Goal: Task Accomplishment & Management: Use online tool/utility

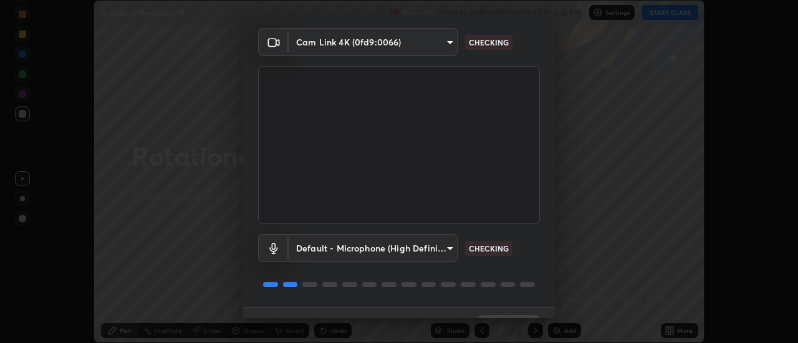
scroll to position [65, 0]
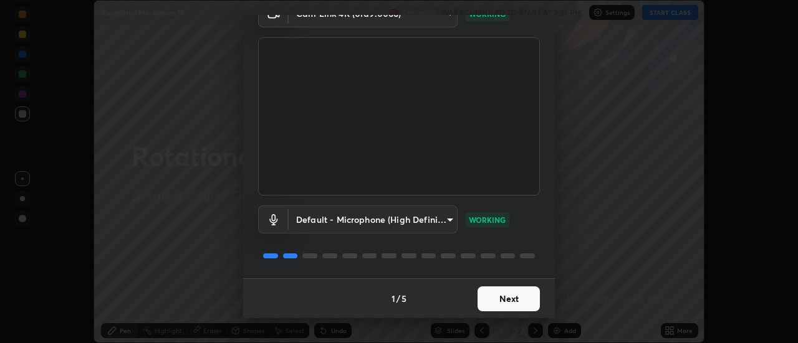
click at [504, 303] on button "Next" at bounding box center [508, 299] width 62 height 25
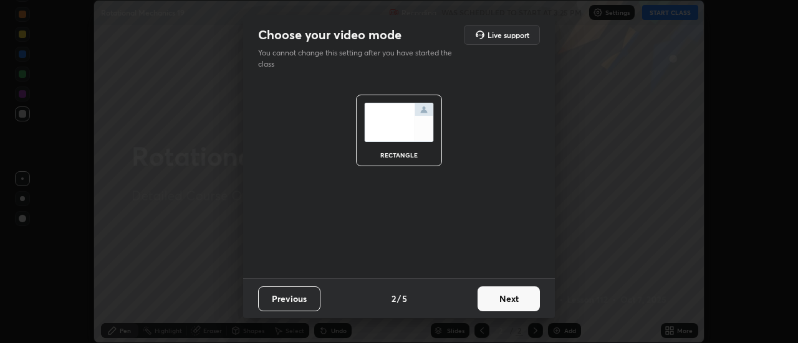
scroll to position [0, 0]
click at [506, 299] on button "Next" at bounding box center [508, 299] width 62 height 25
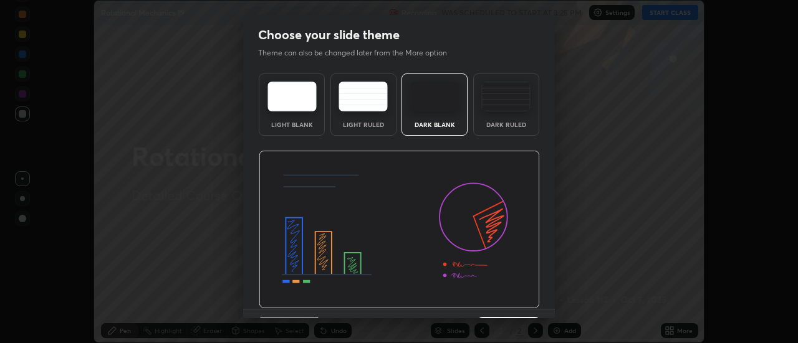
click at [501, 116] on div "Dark Ruled" at bounding box center [506, 105] width 66 height 62
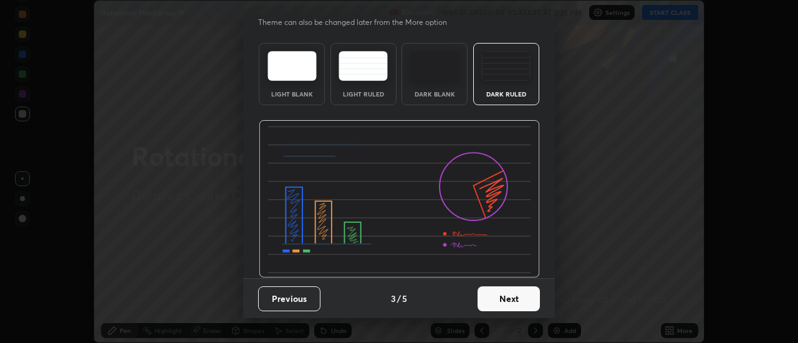
click at [499, 297] on button "Next" at bounding box center [508, 299] width 62 height 25
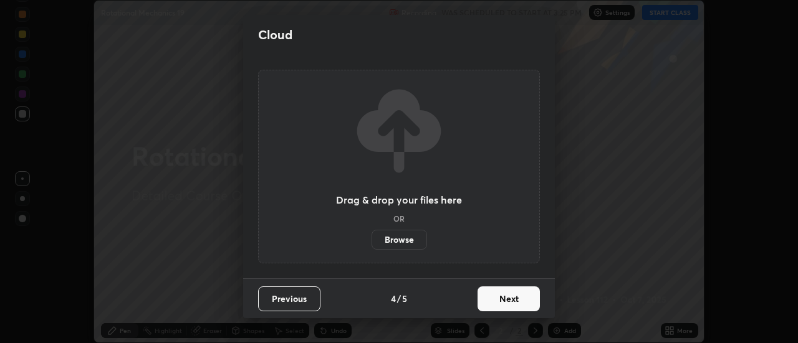
scroll to position [0, 0]
click at [400, 237] on label "Browse" at bounding box center [398, 240] width 55 height 20
click at [371, 237] on input "Browse" at bounding box center [371, 240] width 0 height 20
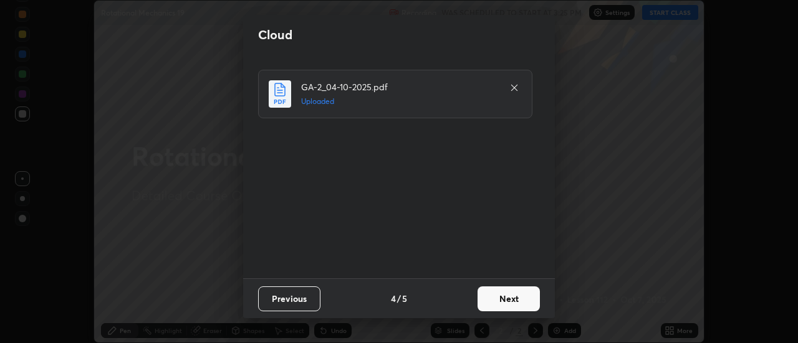
click at [491, 302] on button "Next" at bounding box center [508, 299] width 62 height 25
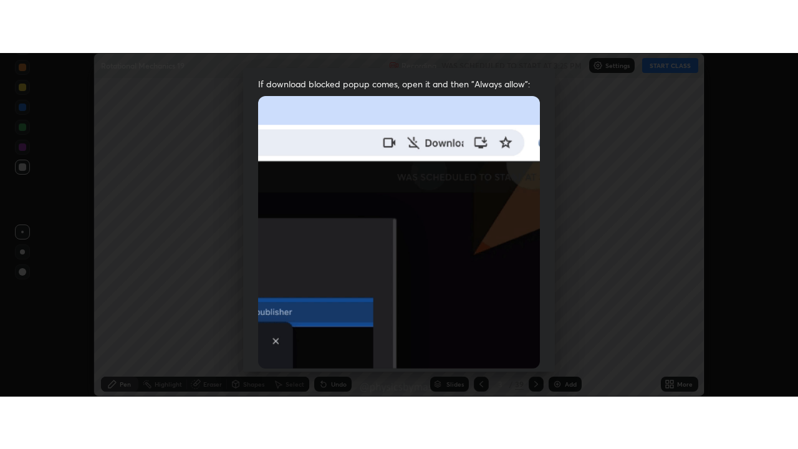
scroll to position [320, 0]
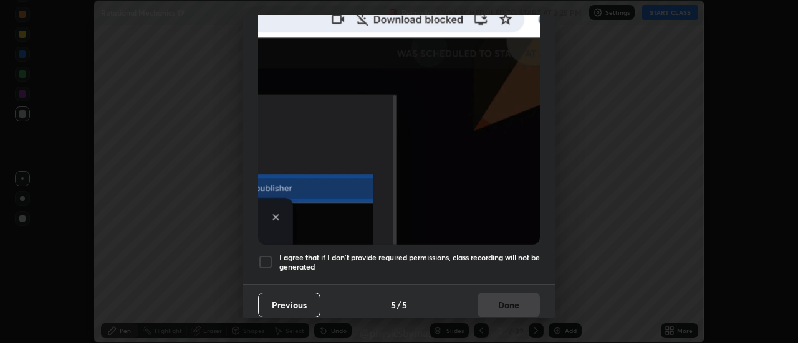
click at [388, 258] on h5 "I agree that if I don't provide required permissions, class recording will not …" at bounding box center [409, 262] width 261 height 19
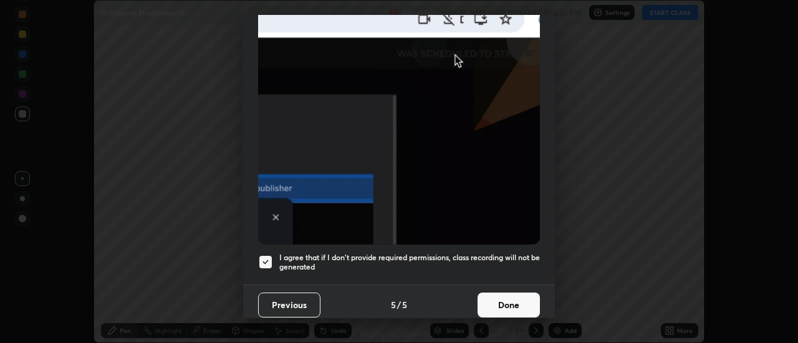
click at [486, 293] on button "Done" at bounding box center [508, 305] width 62 height 25
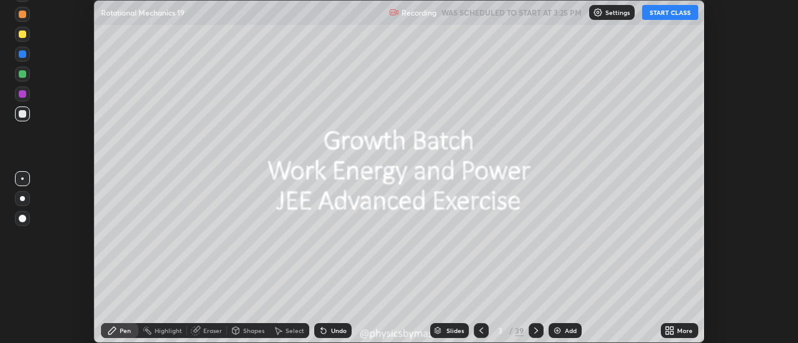
click at [476, 326] on div at bounding box center [481, 330] width 15 height 15
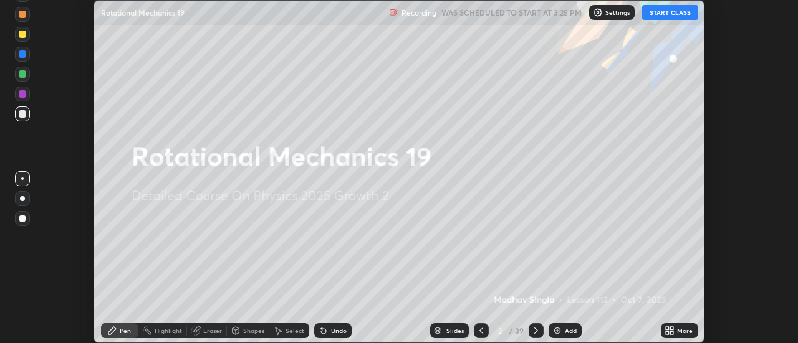
click at [536, 332] on icon at bounding box center [536, 331] width 10 height 10
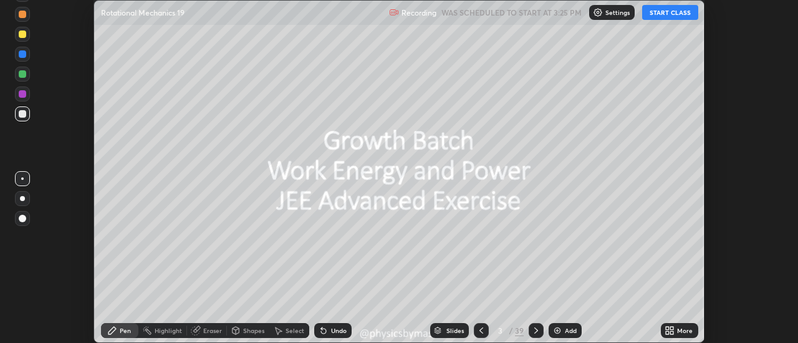
click at [531, 327] on icon at bounding box center [536, 331] width 10 height 10
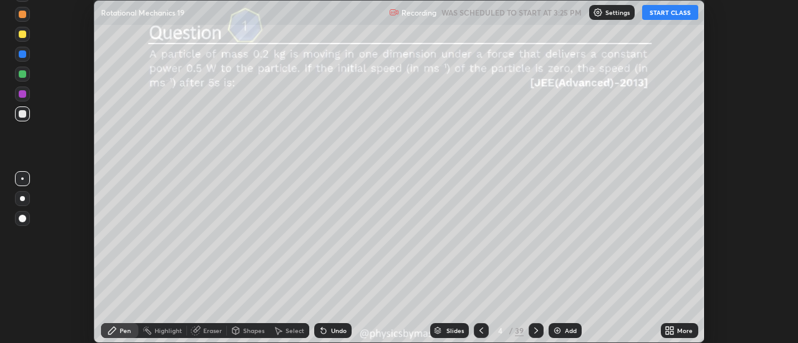
click at [481, 330] on icon at bounding box center [481, 331] width 10 height 10
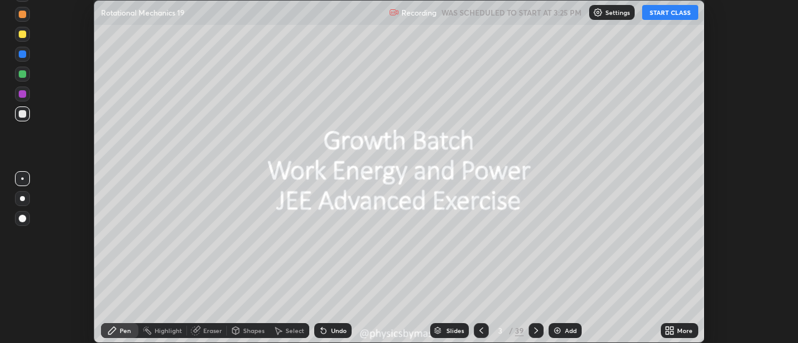
click at [482, 330] on icon at bounding box center [481, 331] width 10 height 10
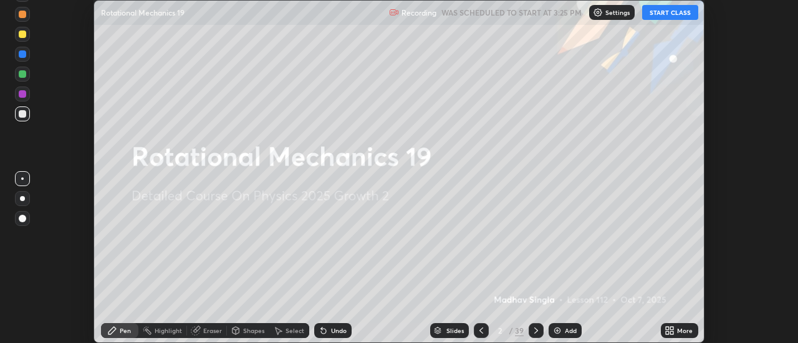
click at [683, 333] on div "More" at bounding box center [685, 331] width 16 height 6
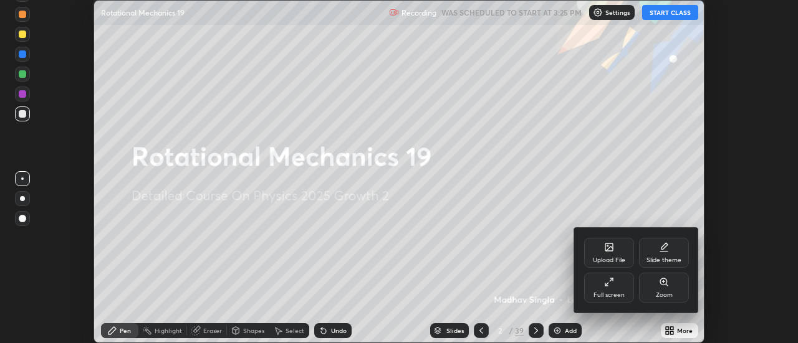
click at [616, 302] on div "Full screen" at bounding box center [609, 288] width 50 height 30
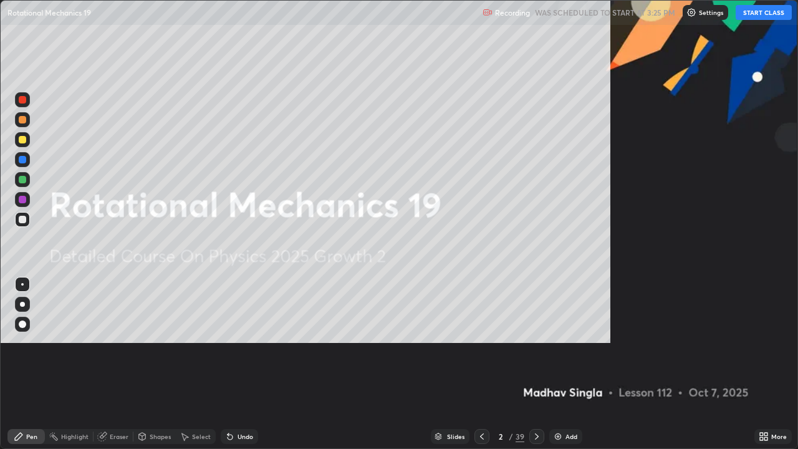
scroll to position [449, 798]
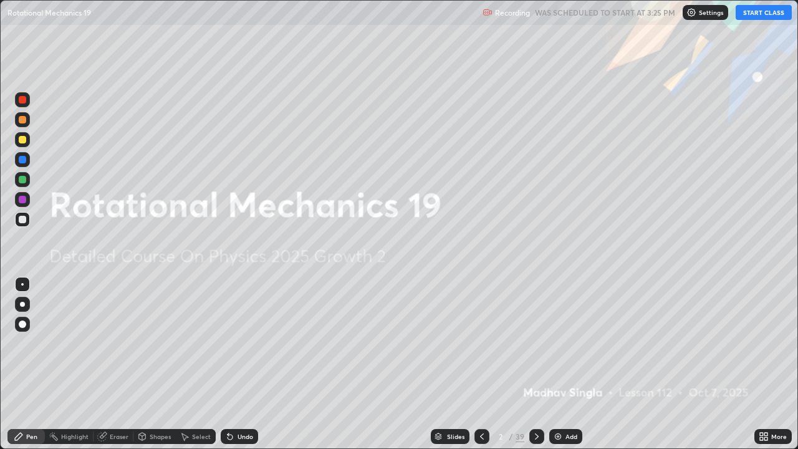
click at [767, 15] on button "START CLASS" at bounding box center [763, 12] width 56 height 15
click at [536, 343] on icon at bounding box center [537, 436] width 4 height 6
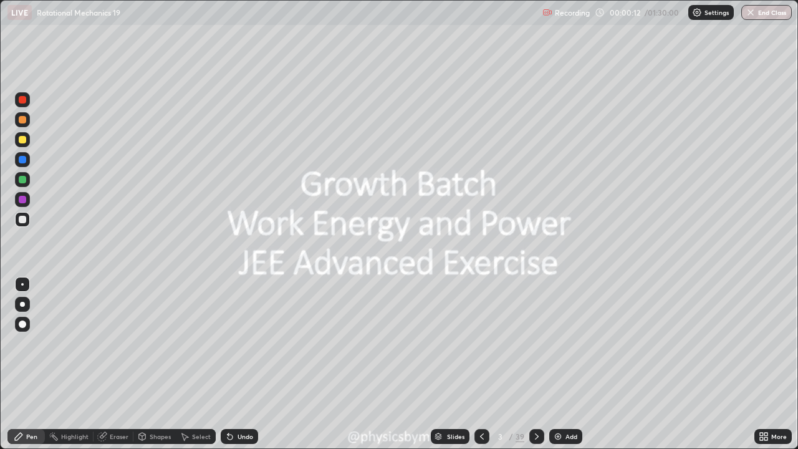
click at [24, 183] on div at bounding box center [22, 179] width 7 height 7
click at [535, 343] on icon at bounding box center [537, 436] width 10 height 10
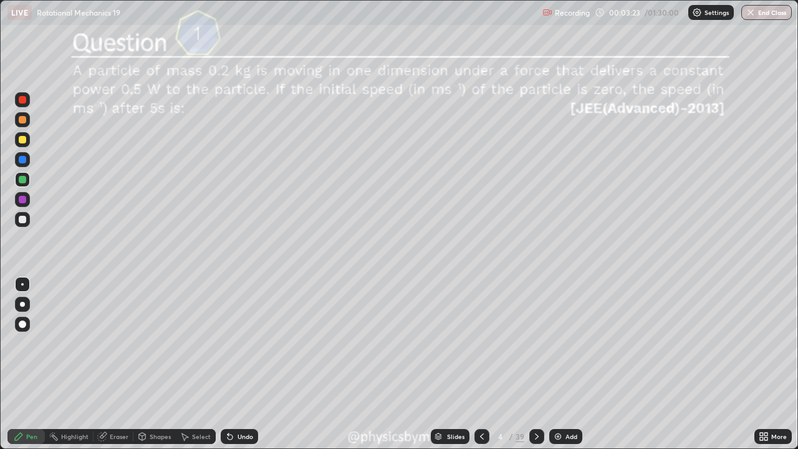
click at [243, 343] on div "Undo" at bounding box center [239, 436] width 37 height 15
click at [27, 223] on div at bounding box center [22, 219] width 15 height 15
click at [534, 343] on icon at bounding box center [537, 436] width 10 height 10
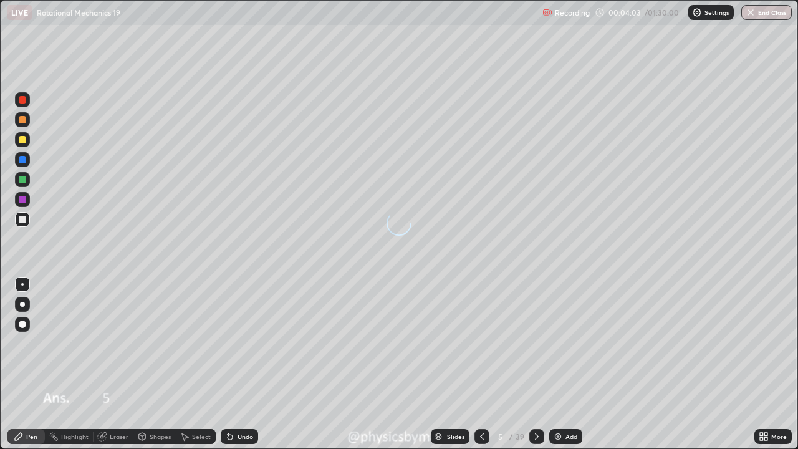
click at [535, 343] on div at bounding box center [536, 436] width 15 height 15
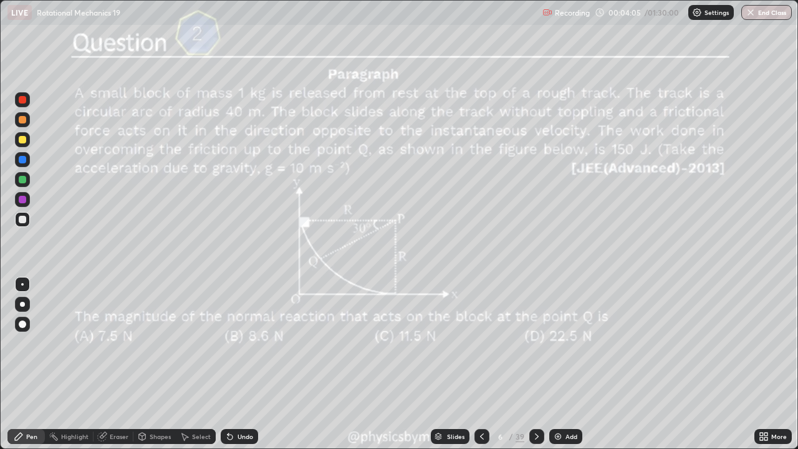
click at [26, 181] on div at bounding box center [22, 179] width 7 height 7
click at [235, 343] on div "Undo" at bounding box center [239, 436] width 37 height 15
click at [228, 343] on icon at bounding box center [230, 436] width 5 height 5
click at [226, 343] on div "Undo" at bounding box center [239, 436] width 37 height 15
click at [243, 343] on div "Undo" at bounding box center [239, 436] width 37 height 15
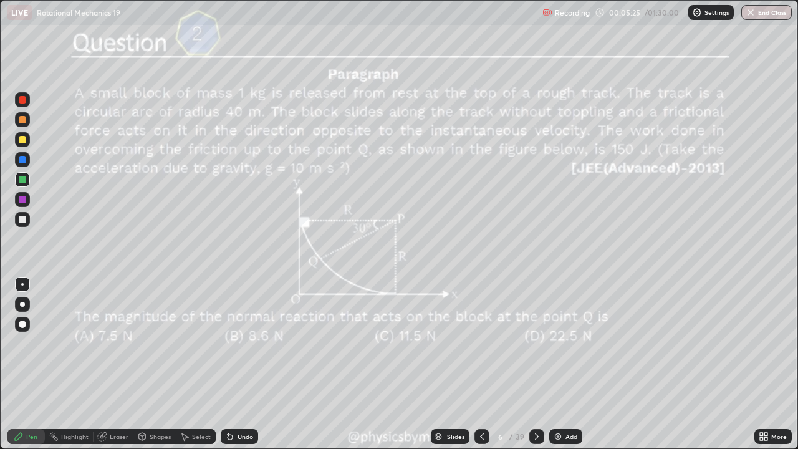
click at [221, 343] on div "Undo" at bounding box center [239, 436] width 37 height 15
click at [26, 218] on div at bounding box center [22, 219] width 7 height 7
click at [234, 343] on div "Undo" at bounding box center [239, 436] width 37 height 15
click at [238, 343] on div "Undo" at bounding box center [239, 436] width 37 height 15
click at [233, 343] on div "Undo" at bounding box center [239, 436] width 37 height 15
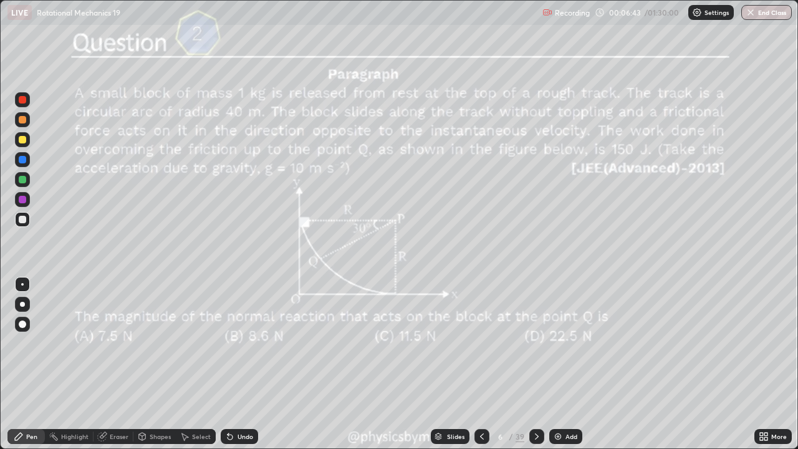
click at [237, 343] on div "Undo" at bounding box center [245, 436] width 16 height 6
click at [228, 343] on icon at bounding box center [230, 436] width 5 height 5
click at [227, 343] on icon at bounding box center [230, 436] width 10 height 10
click at [227, 343] on div "Undo" at bounding box center [239, 436] width 37 height 15
click at [226, 343] on div "Undo" at bounding box center [239, 436] width 37 height 15
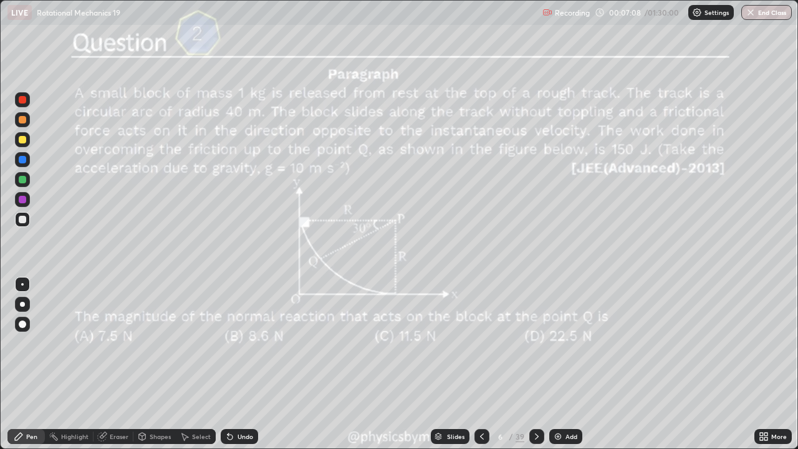
click at [226, 343] on div "Undo" at bounding box center [239, 436] width 37 height 15
click at [228, 343] on div "Undo" at bounding box center [239, 436] width 37 height 15
click at [229, 343] on icon at bounding box center [230, 436] width 5 height 5
click at [228, 343] on icon at bounding box center [230, 436] width 5 height 5
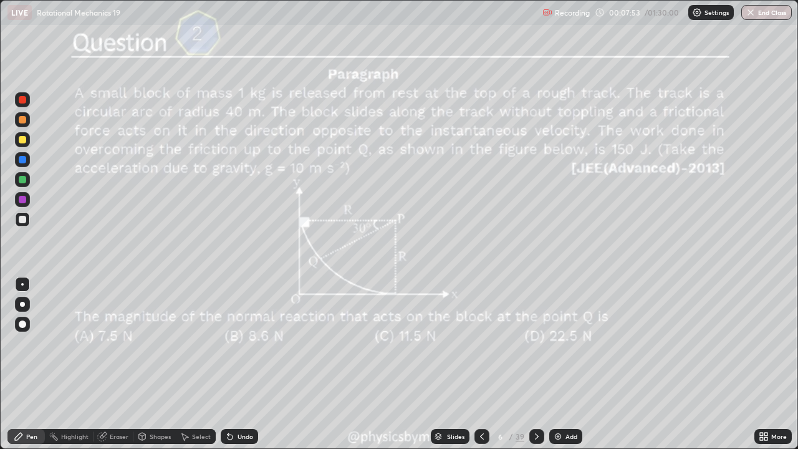
click at [534, 343] on icon at bounding box center [537, 436] width 10 height 10
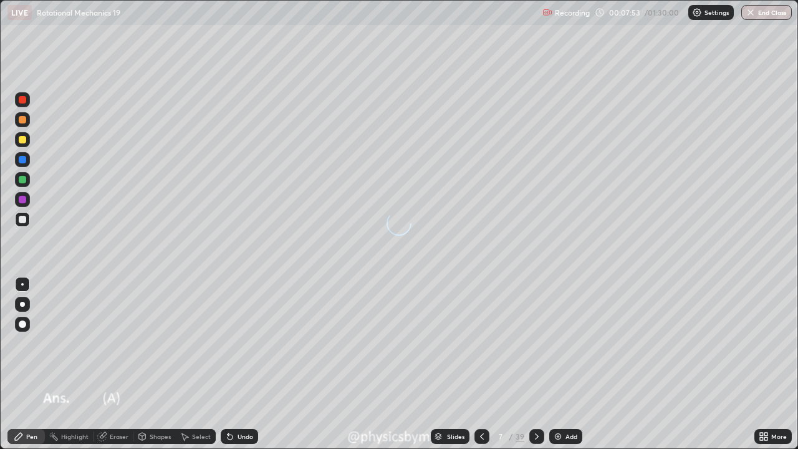
click at [535, 343] on icon at bounding box center [537, 436] width 4 height 6
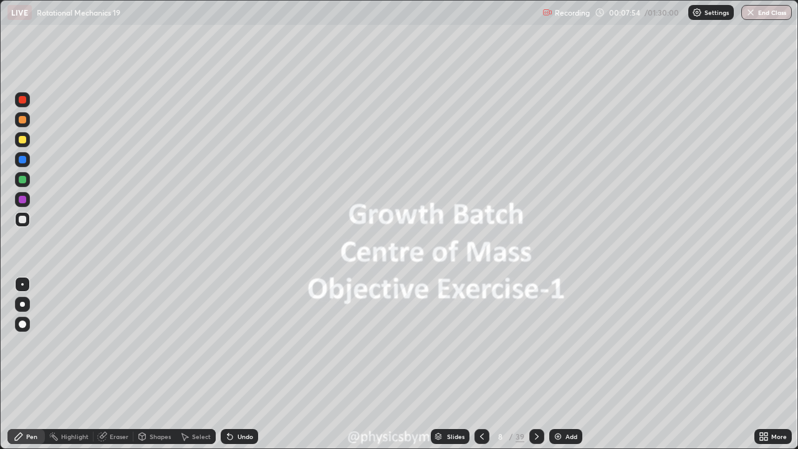
click at [481, 343] on icon at bounding box center [482, 436] width 10 height 10
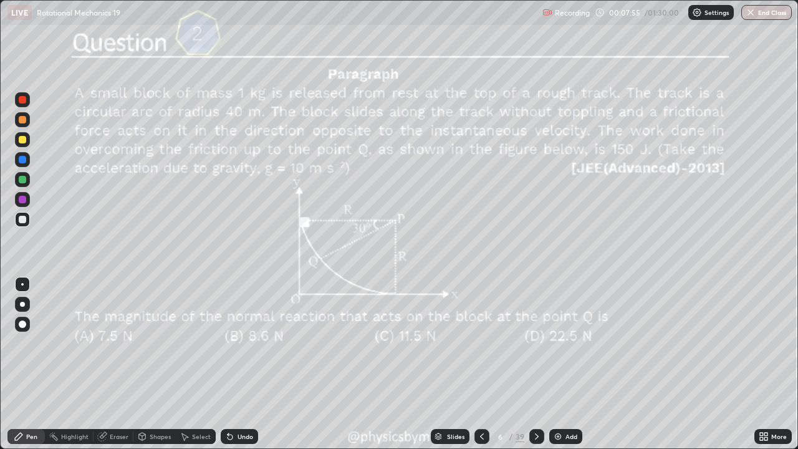
click at [479, 343] on icon at bounding box center [482, 436] width 10 height 10
click at [481, 343] on icon at bounding box center [482, 436] width 10 height 10
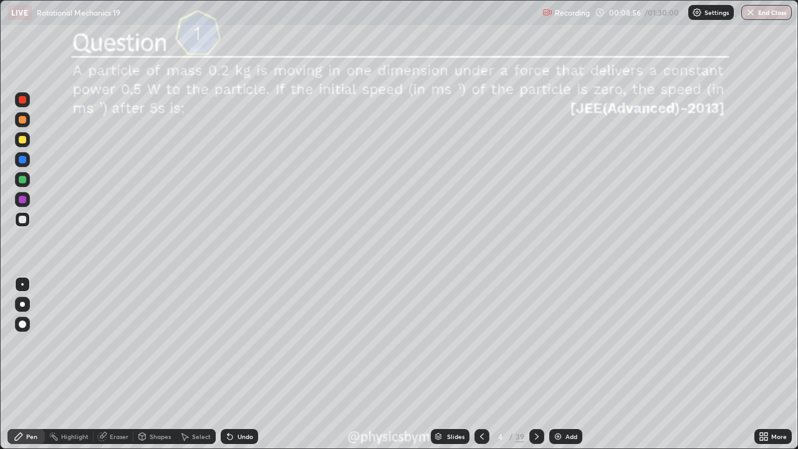
click at [535, 343] on icon at bounding box center [537, 436] width 10 height 10
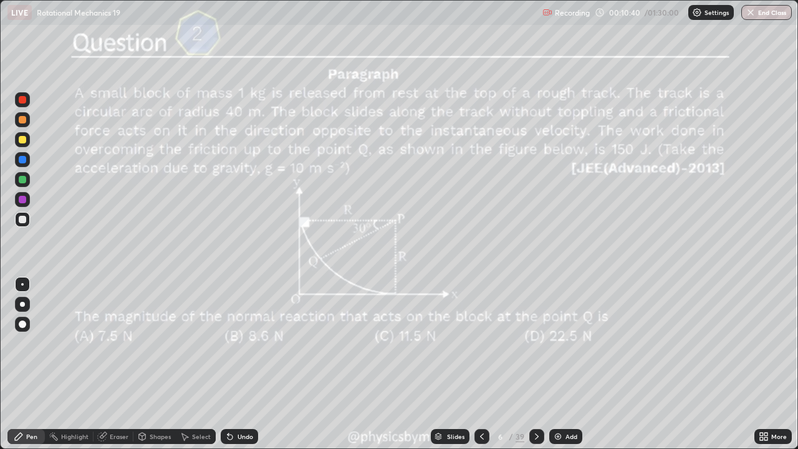
click at [537, 343] on icon at bounding box center [537, 436] width 10 height 10
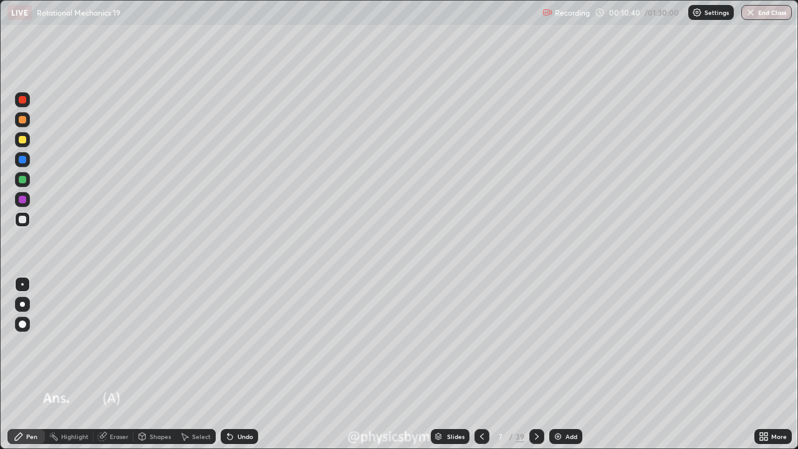
click at [535, 343] on icon at bounding box center [537, 436] width 10 height 10
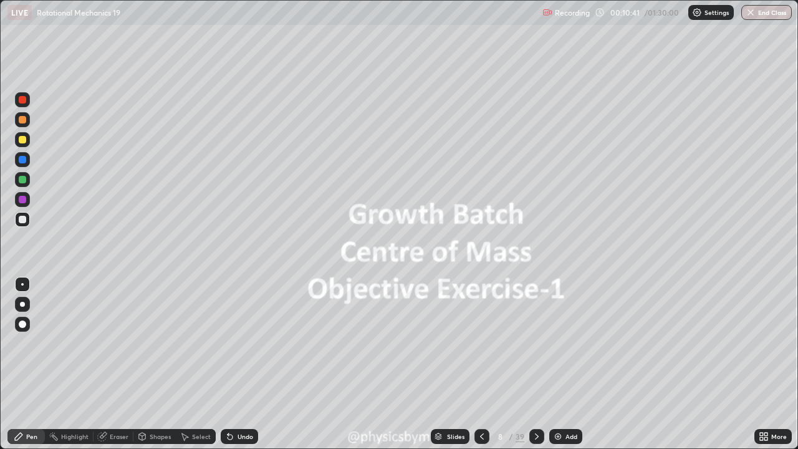
click at [535, 343] on icon at bounding box center [537, 436] width 10 height 10
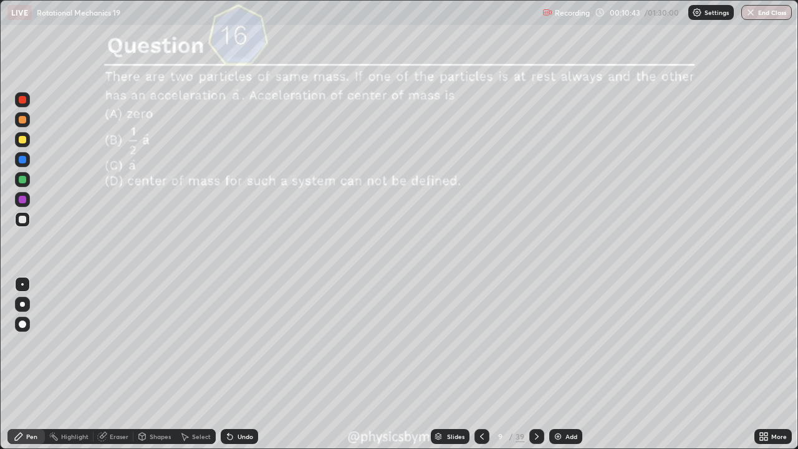
click at [21, 184] on div at bounding box center [22, 179] width 15 height 15
click at [532, 343] on icon at bounding box center [537, 436] width 10 height 10
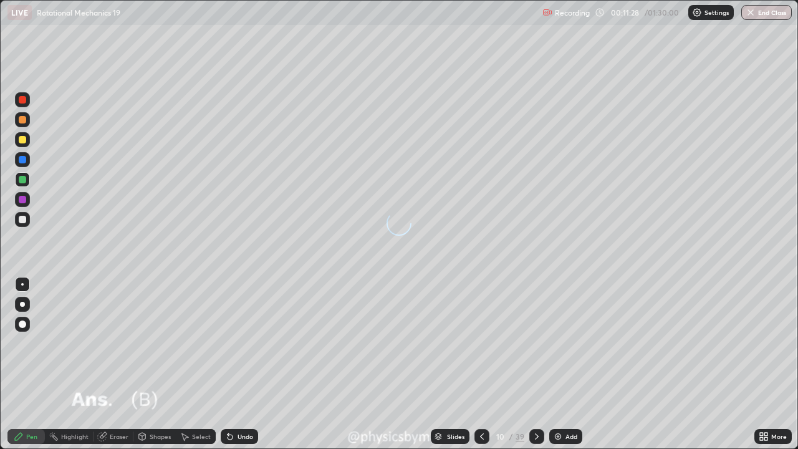
click at [534, 343] on icon at bounding box center [537, 436] width 10 height 10
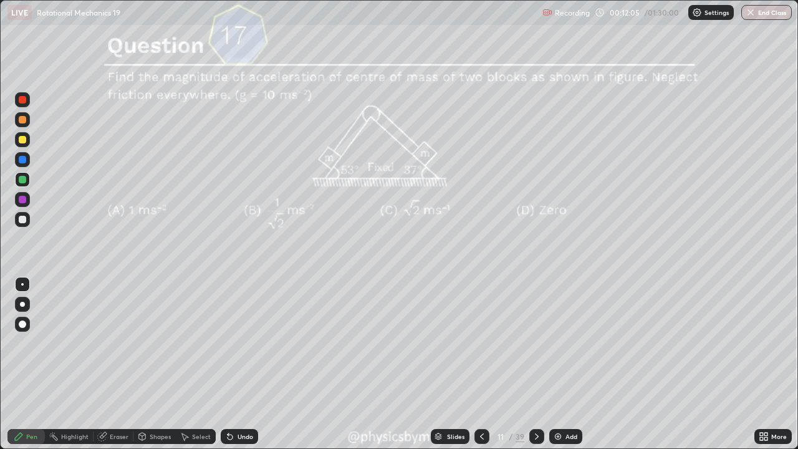
click at [225, 343] on icon at bounding box center [230, 436] width 10 height 10
click at [228, 343] on icon at bounding box center [230, 436] width 5 height 5
click at [232, 343] on icon at bounding box center [230, 436] width 10 height 10
click at [234, 343] on div "Undo" at bounding box center [239, 436] width 37 height 15
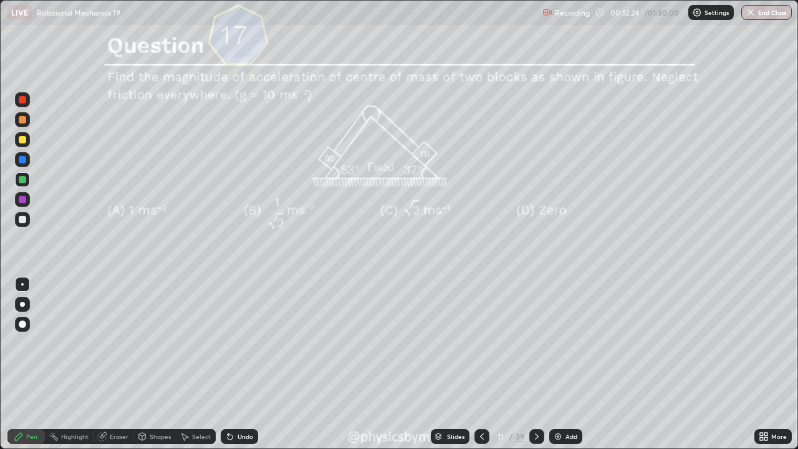
click at [235, 343] on div "Undo" at bounding box center [239, 436] width 37 height 15
click at [234, 343] on div "Undo" at bounding box center [239, 436] width 37 height 15
click at [233, 343] on div "Undo" at bounding box center [239, 436] width 37 height 15
click at [244, 343] on div "Undo" at bounding box center [239, 436] width 37 height 15
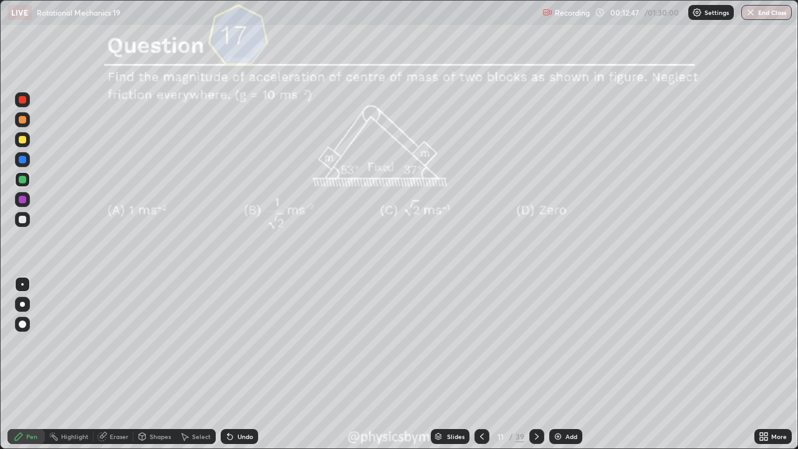
click at [241, 343] on div "Undo" at bounding box center [239, 436] width 37 height 15
click at [505, 343] on div "11" at bounding box center [500, 436] width 12 height 7
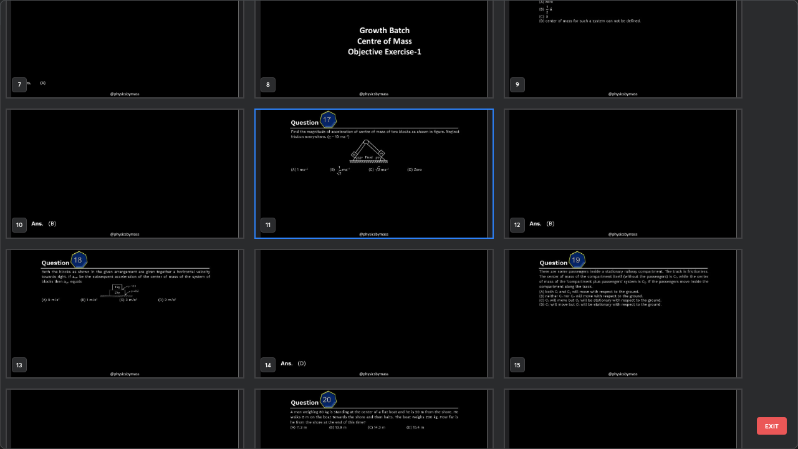
scroll to position [402, 0]
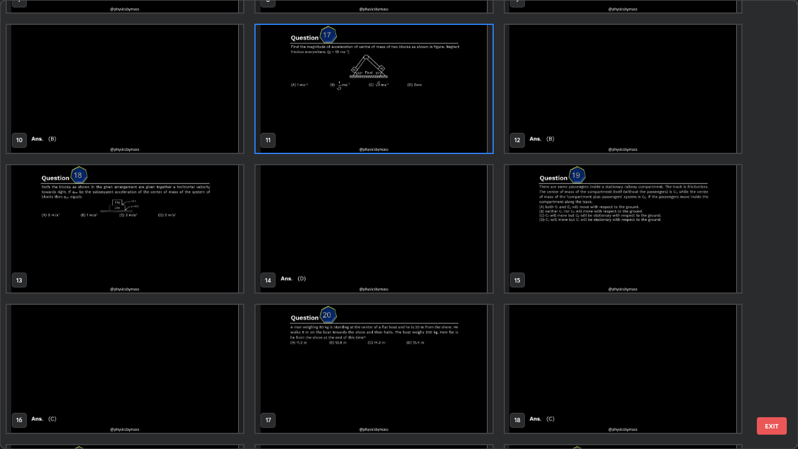
click at [378, 343] on img "grid" at bounding box center [374, 369] width 236 height 128
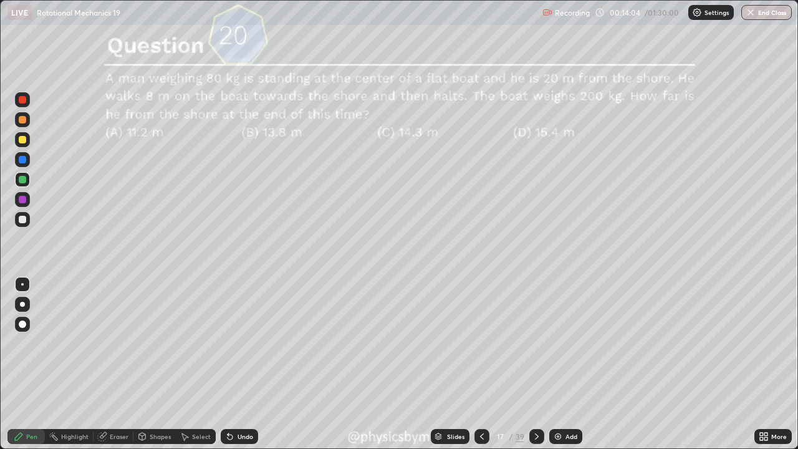
click at [241, 343] on div "Undo" at bounding box center [245, 436] width 16 height 6
click at [27, 225] on div at bounding box center [22, 219] width 15 height 15
click at [249, 343] on div "Undo" at bounding box center [239, 436] width 37 height 15
click at [244, 343] on div "Undo" at bounding box center [245, 436] width 16 height 6
click at [241, 343] on div "Undo" at bounding box center [239, 436] width 37 height 15
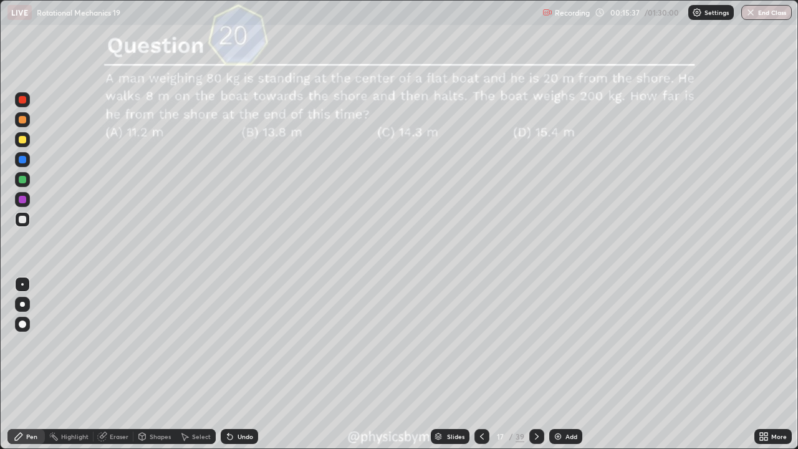
click at [534, 343] on icon at bounding box center [537, 436] width 10 height 10
click at [535, 343] on icon at bounding box center [537, 436] width 10 height 10
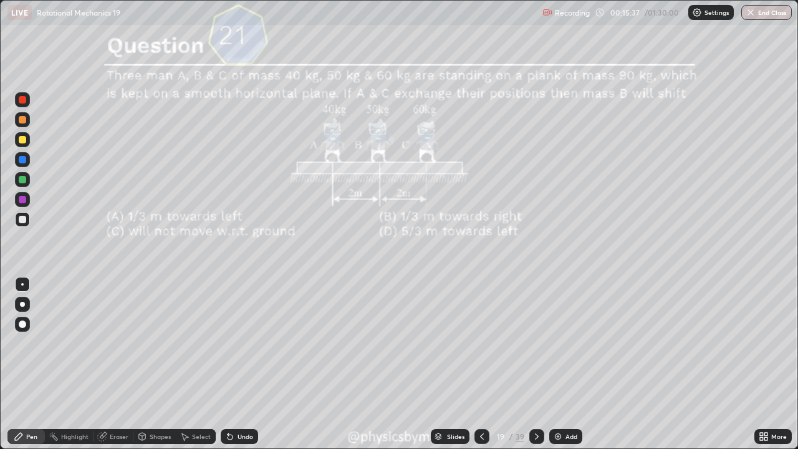
click at [535, 343] on icon at bounding box center [537, 436] width 10 height 10
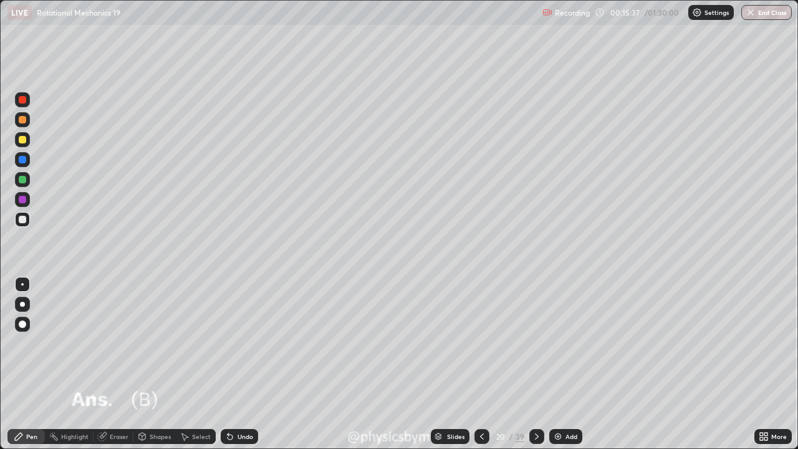
click at [535, 343] on icon at bounding box center [537, 436] width 10 height 10
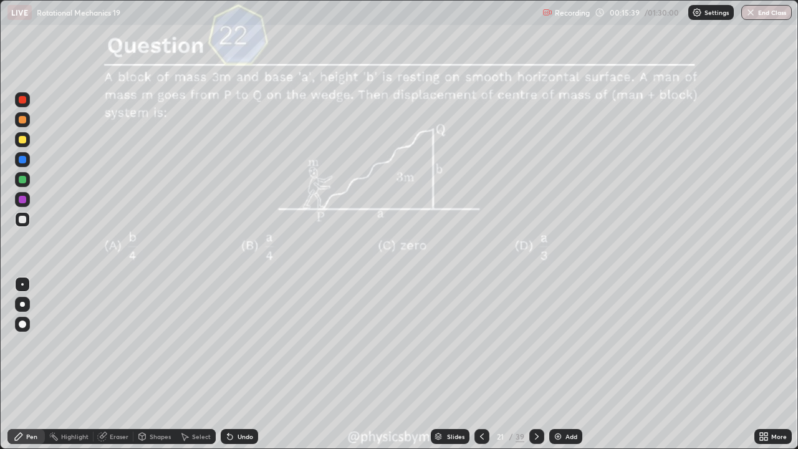
click at [19, 178] on div at bounding box center [22, 179] width 7 height 7
click at [244, 343] on div "Undo" at bounding box center [239, 436] width 37 height 15
click at [535, 343] on icon at bounding box center [537, 436] width 10 height 10
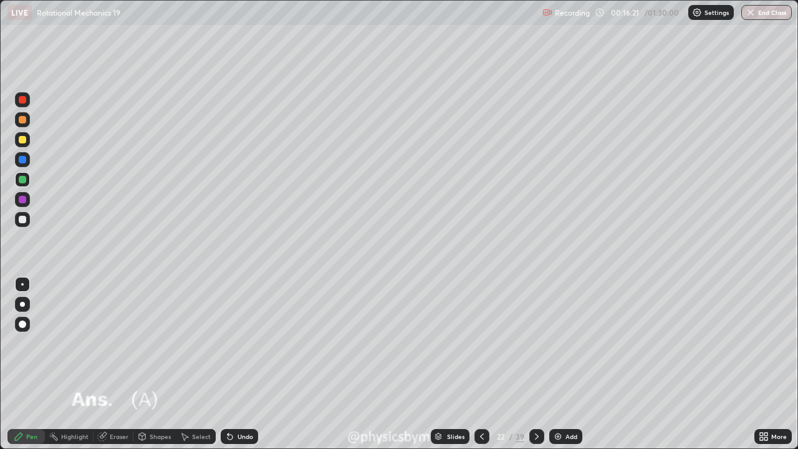
click at [535, 343] on icon at bounding box center [537, 436] width 10 height 10
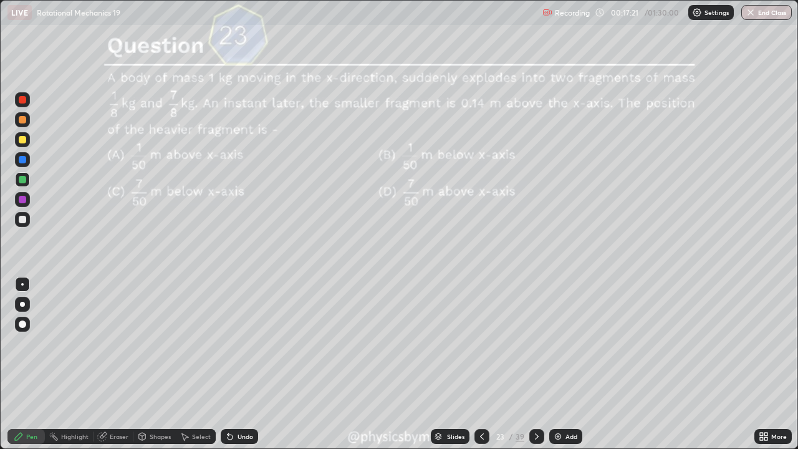
click at [534, 343] on icon at bounding box center [537, 436] width 10 height 10
click at [535, 343] on icon at bounding box center [537, 436] width 10 height 10
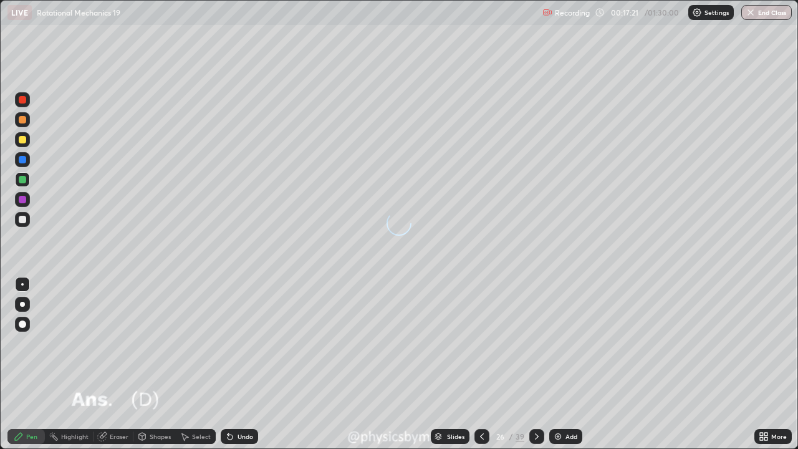
click at [535, 343] on icon at bounding box center [537, 436] width 10 height 10
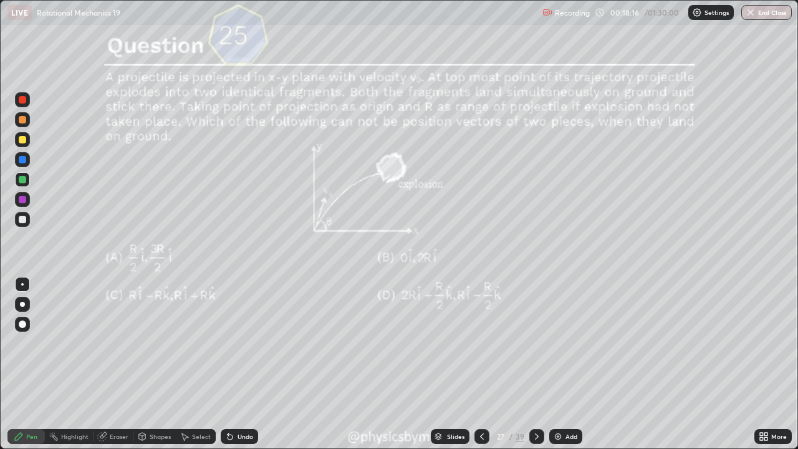
click at [232, 343] on div "Undo" at bounding box center [239, 436] width 37 height 15
click at [534, 343] on icon at bounding box center [537, 436] width 10 height 10
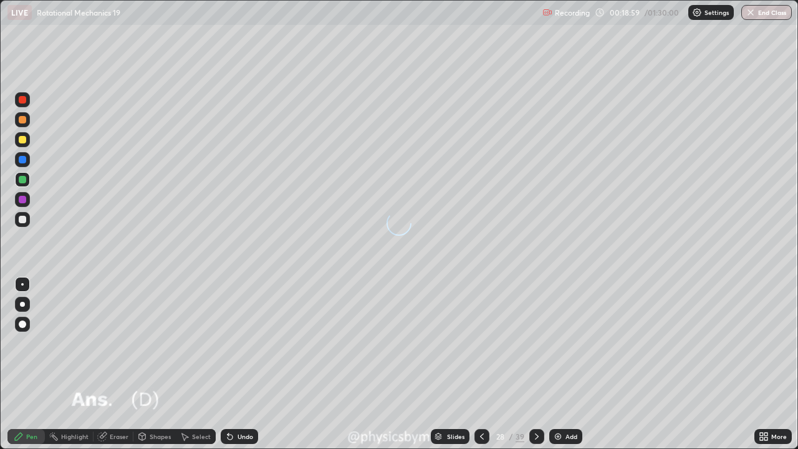
click at [535, 343] on icon at bounding box center [537, 436] width 10 height 10
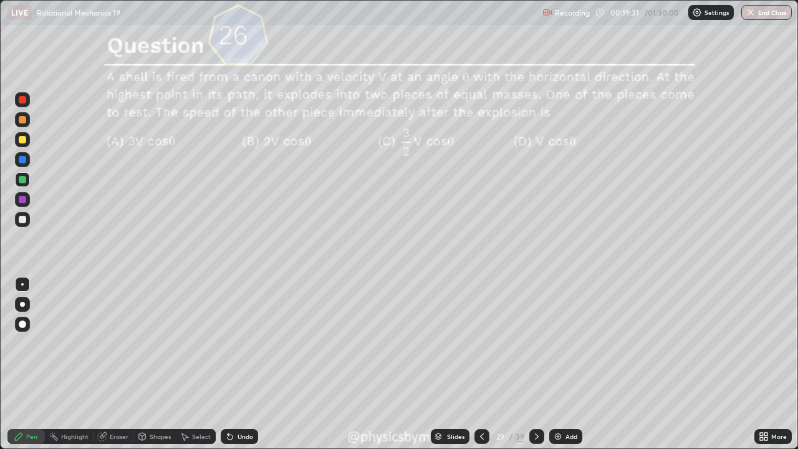
click at [503, 343] on div "29 / 39" at bounding box center [509, 436] width 30 height 11
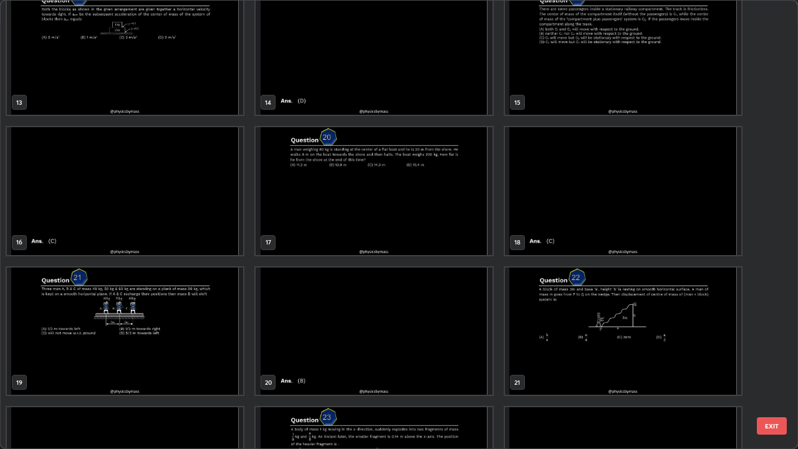
scroll to position [573, 0]
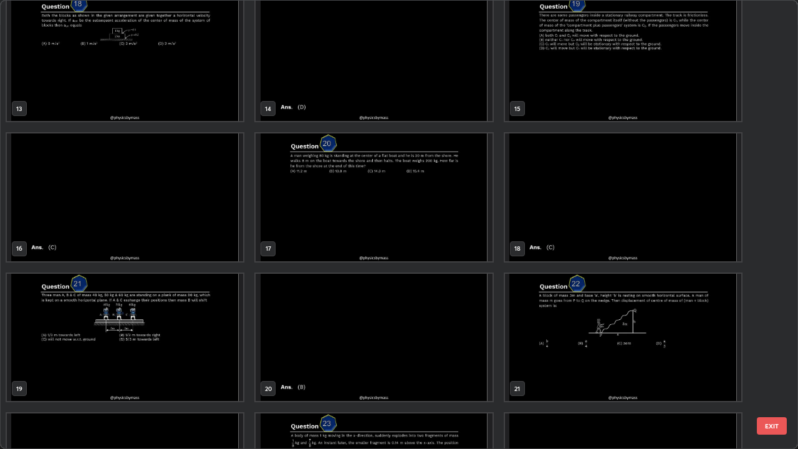
click at [356, 209] on img "grid" at bounding box center [374, 197] width 236 height 128
click at [355, 206] on img "grid" at bounding box center [374, 197] width 236 height 128
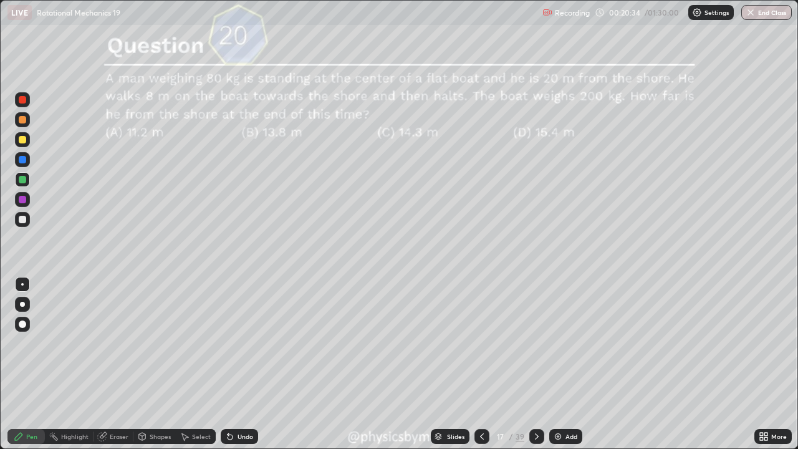
click at [497, 343] on div "17 / 39" at bounding box center [509, 436] width 30 height 11
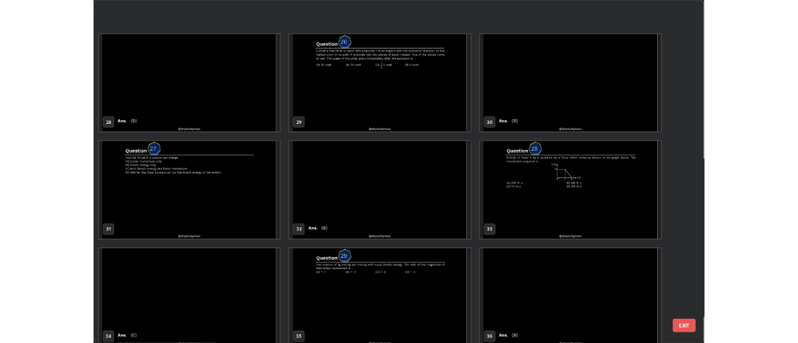
scroll to position [1372, 0]
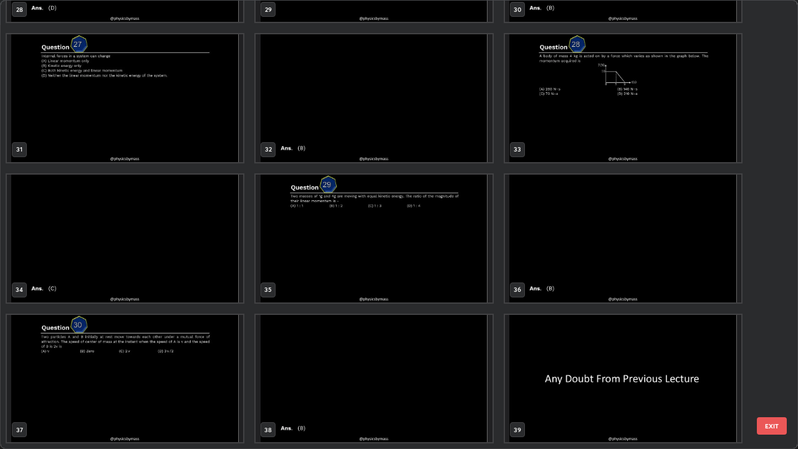
click at [545, 343] on img "grid" at bounding box center [623, 379] width 236 height 128
click at [544, 343] on img "grid" at bounding box center [623, 379] width 236 height 128
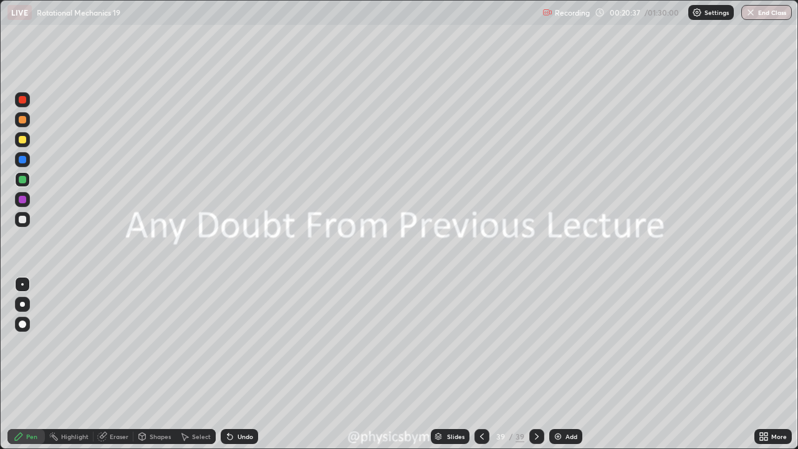
click at [580, 343] on div "Add" at bounding box center [565, 436] width 33 height 15
click at [17, 123] on div at bounding box center [22, 119] width 15 height 15
click at [239, 343] on div "Undo" at bounding box center [245, 436] width 16 height 6
click at [27, 219] on div at bounding box center [22, 219] width 15 height 15
click at [156, 343] on div "Shapes" at bounding box center [160, 436] width 21 height 6
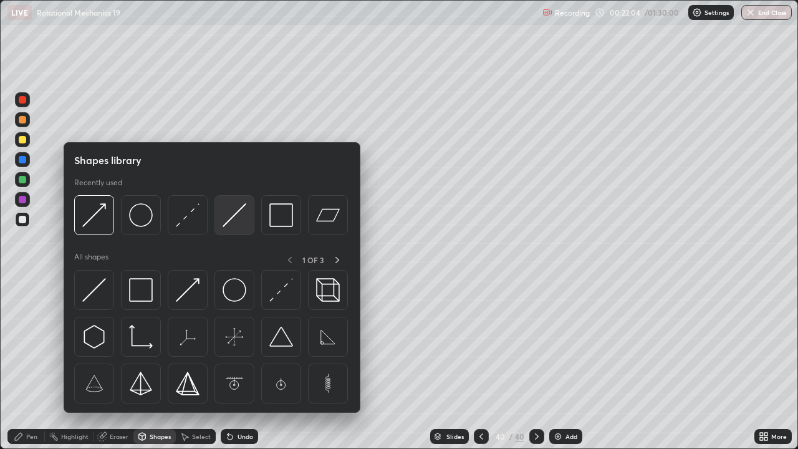
click at [231, 221] on img at bounding box center [235, 215] width 24 height 24
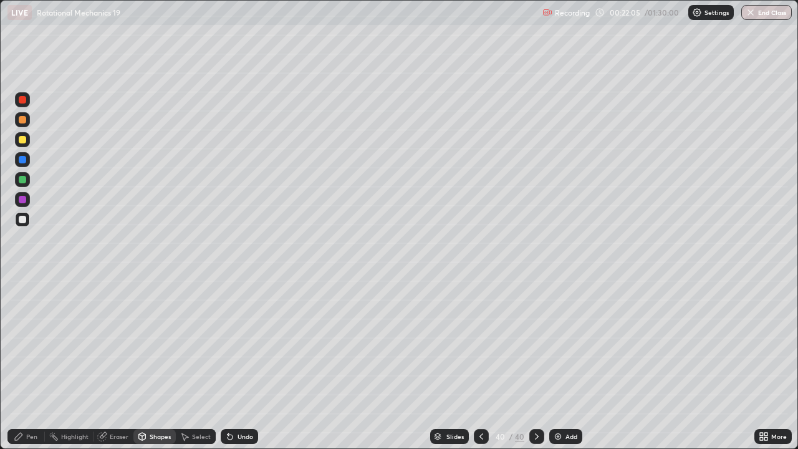
click at [22, 180] on div at bounding box center [22, 179] width 7 height 7
click at [25, 343] on div "Pen" at bounding box center [25, 436] width 37 height 15
click at [25, 141] on div at bounding box center [22, 139] width 7 height 7
click at [151, 343] on div "Shapes" at bounding box center [160, 436] width 21 height 6
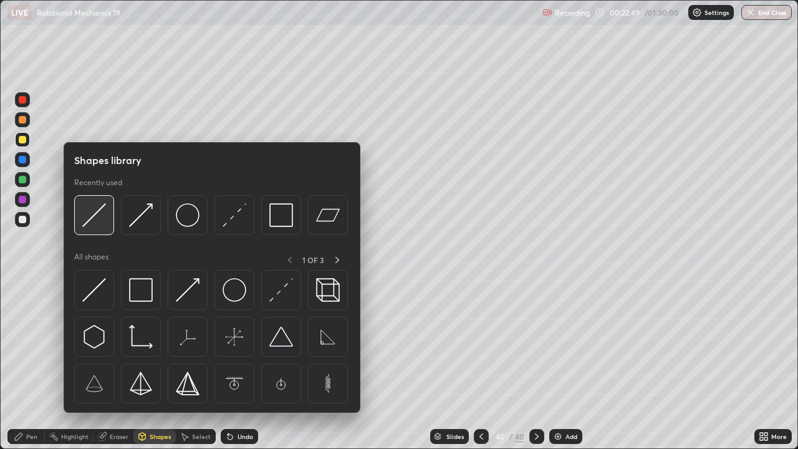
click at [105, 219] on img at bounding box center [94, 215] width 24 height 24
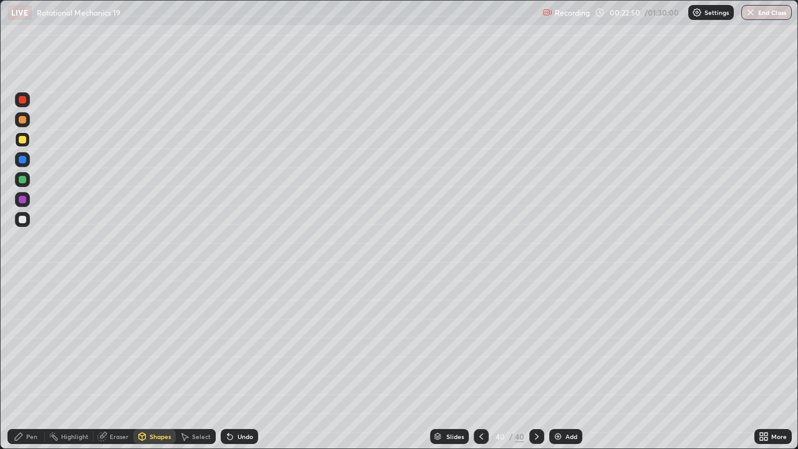
click at [25, 219] on div at bounding box center [22, 219] width 7 height 7
click at [241, 343] on div "Undo" at bounding box center [245, 436] width 16 height 6
click at [24, 343] on div "Pen" at bounding box center [25, 436] width 37 height 15
click at [228, 343] on div "Undo" at bounding box center [239, 436] width 37 height 15
click at [110, 343] on div "Eraser" at bounding box center [119, 436] width 19 height 6
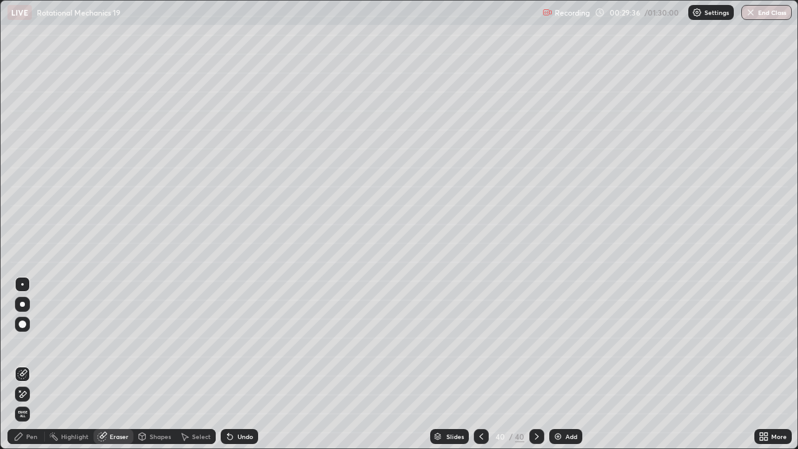
click at [33, 343] on div "Pen" at bounding box center [31, 436] width 11 height 6
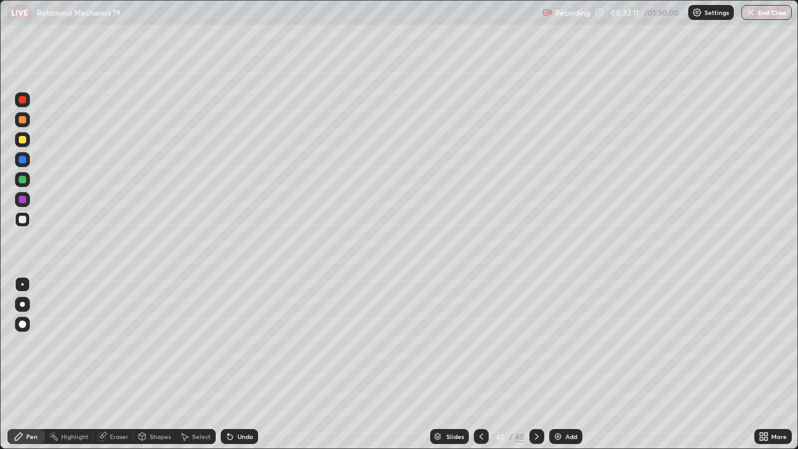
click at [559, 343] on img at bounding box center [558, 436] width 10 height 10
click at [23, 120] on div at bounding box center [22, 119] width 7 height 7
click at [482, 343] on icon at bounding box center [482, 436] width 10 height 10
click at [535, 343] on icon at bounding box center [536, 436] width 10 height 10
click at [482, 343] on icon at bounding box center [482, 436] width 10 height 10
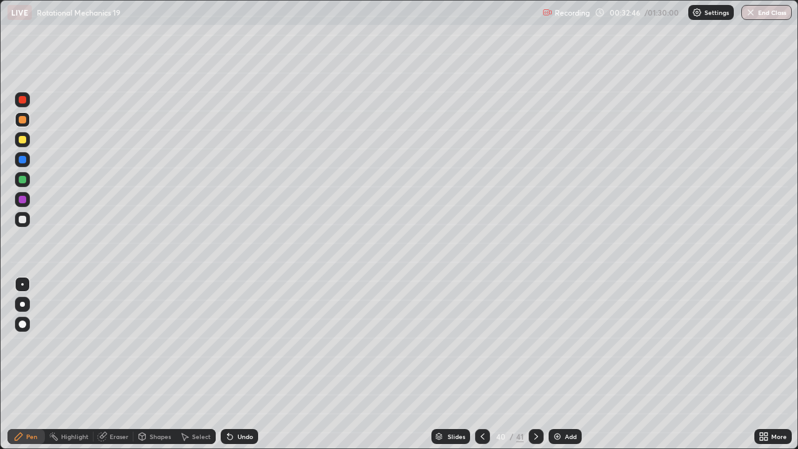
click at [535, 343] on icon at bounding box center [536, 436] width 10 height 10
click at [241, 343] on div "Undo" at bounding box center [245, 436] width 16 height 6
click at [481, 343] on icon at bounding box center [482, 436] width 10 height 10
click at [535, 343] on icon at bounding box center [536, 436] width 10 height 10
click at [481, 343] on icon at bounding box center [483, 436] width 4 height 6
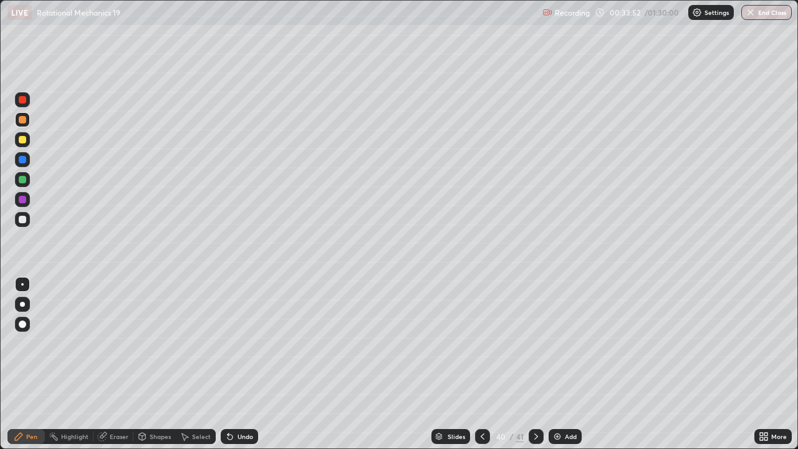
click at [535, 343] on icon at bounding box center [536, 436] width 10 height 10
click at [479, 343] on icon at bounding box center [482, 436] width 10 height 10
click at [29, 220] on div at bounding box center [22, 219] width 15 height 15
click at [535, 343] on icon at bounding box center [536, 436] width 10 height 10
click at [573, 343] on div "Add" at bounding box center [571, 436] width 12 height 6
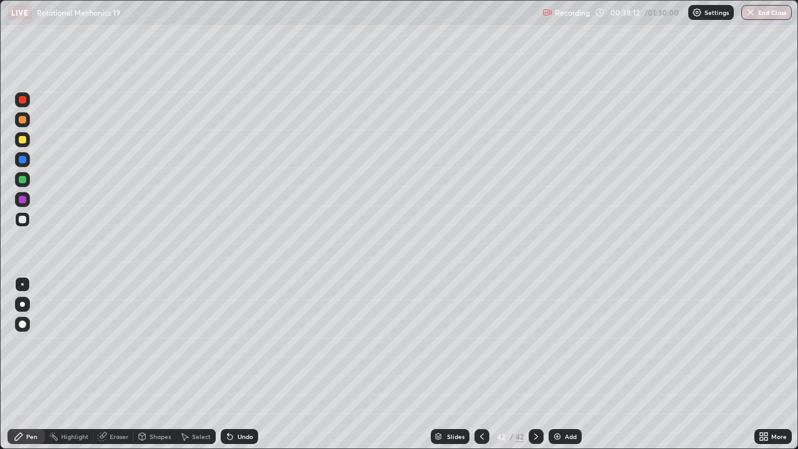
click at [21, 185] on div at bounding box center [22, 179] width 15 height 15
click at [24, 123] on div at bounding box center [22, 119] width 7 height 7
click at [27, 178] on div at bounding box center [22, 179] width 15 height 15
click at [20, 214] on div at bounding box center [22, 219] width 15 height 15
click at [21, 183] on div at bounding box center [22, 179] width 7 height 7
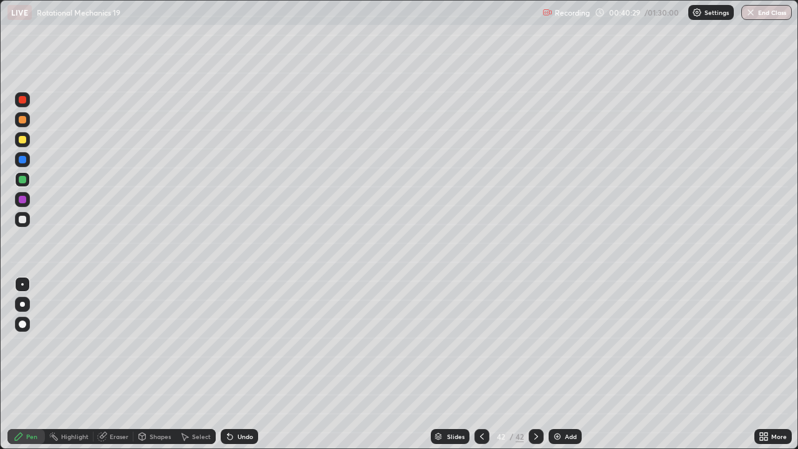
click at [25, 221] on div at bounding box center [22, 219] width 7 height 7
click at [241, 343] on div "Undo" at bounding box center [245, 436] width 16 height 6
click at [228, 343] on icon at bounding box center [228, 433] width 1 height 1
click at [236, 343] on div "Undo" at bounding box center [239, 436] width 37 height 15
click at [22, 140] on div at bounding box center [22, 139] width 7 height 7
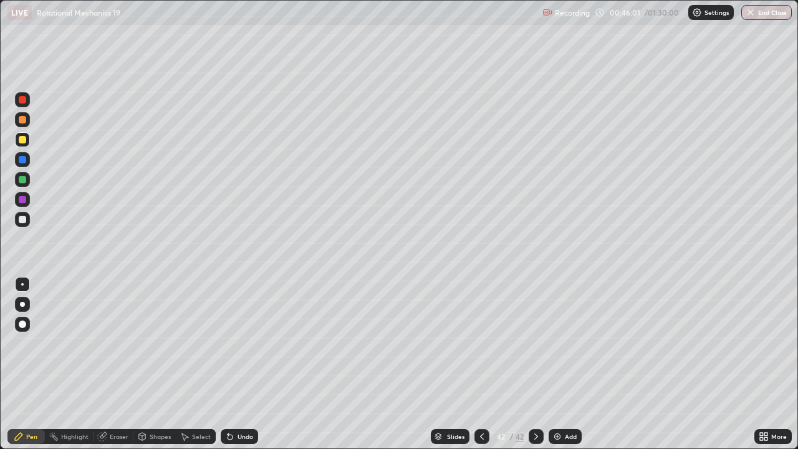
click at [572, 343] on div "Add" at bounding box center [564, 436] width 33 height 15
click at [150, 343] on div "Shapes" at bounding box center [160, 436] width 21 height 6
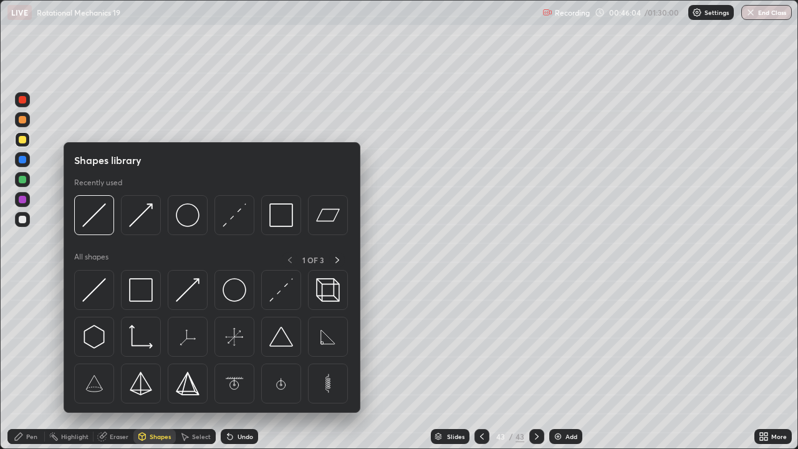
click at [19, 343] on icon at bounding box center [18, 436] width 7 height 7
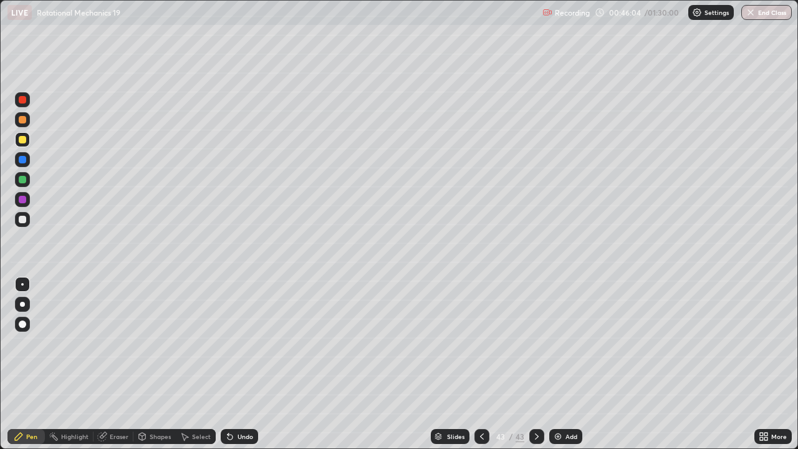
click at [17, 343] on div "Pen" at bounding box center [25, 436] width 37 height 15
click at [29, 120] on div at bounding box center [22, 119] width 15 height 15
click at [23, 224] on div at bounding box center [22, 219] width 15 height 15
click at [223, 343] on div "Undo" at bounding box center [239, 436] width 37 height 15
click at [228, 343] on icon at bounding box center [230, 436] width 5 height 5
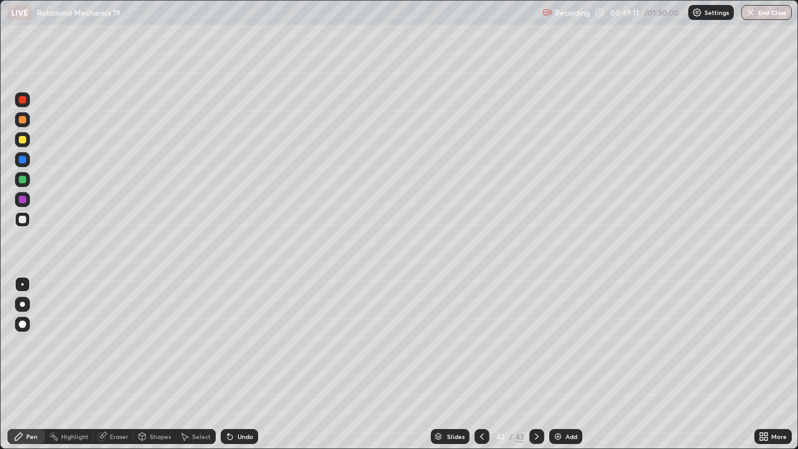
click at [563, 343] on div "Add" at bounding box center [565, 436] width 33 height 15
click at [26, 121] on div at bounding box center [22, 119] width 7 height 7
click at [17, 218] on div at bounding box center [22, 219] width 15 height 15
click at [241, 343] on div "Undo" at bounding box center [245, 436] width 16 height 6
click at [242, 343] on div "Undo" at bounding box center [245, 436] width 16 height 6
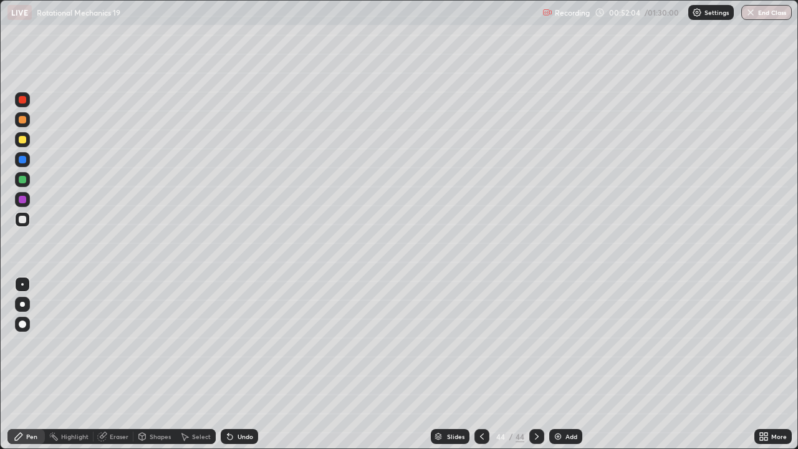
click at [244, 343] on div "Undo" at bounding box center [245, 436] width 16 height 6
click at [245, 343] on div "Undo" at bounding box center [245, 436] width 16 height 6
click at [239, 343] on div "Undo" at bounding box center [239, 436] width 37 height 15
click at [242, 343] on div "Undo" at bounding box center [245, 436] width 16 height 6
click at [571, 343] on div "Add" at bounding box center [565, 436] width 33 height 15
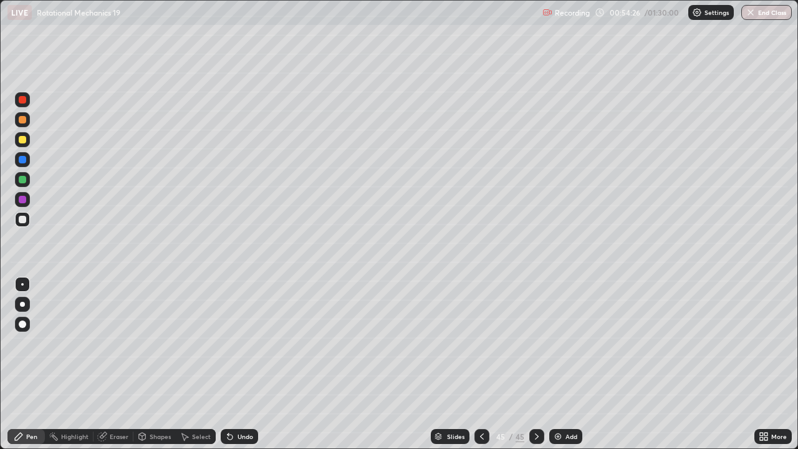
click at [24, 125] on div at bounding box center [22, 119] width 15 height 15
click at [22, 220] on div at bounding box center [22, 219] width 7 height 7
click at [568, 343] on div "Add" at bounding box center [565, 436] width 33 height 15
click at [22, 120] on div at bounding box center [22, 119] width 7 height 7
click at [23, 219] on div at bounding box center [22, 219] width 7 height 7
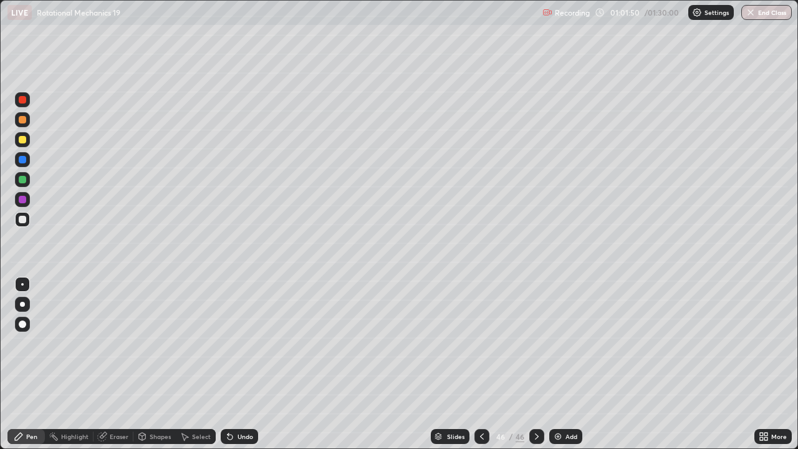
click at [228, 343] on icon at bounding box center [228, 433] width 1 height 1
click at [241, 343] on div "Undo" at bounding box center [239, 436] width 37 height 15
click at [242, 343] on div "Undo" at bounding box center [245, 436] width 16 height 6
click at [22, 184] on div at bounding box center [22, 179] width 15 height 15
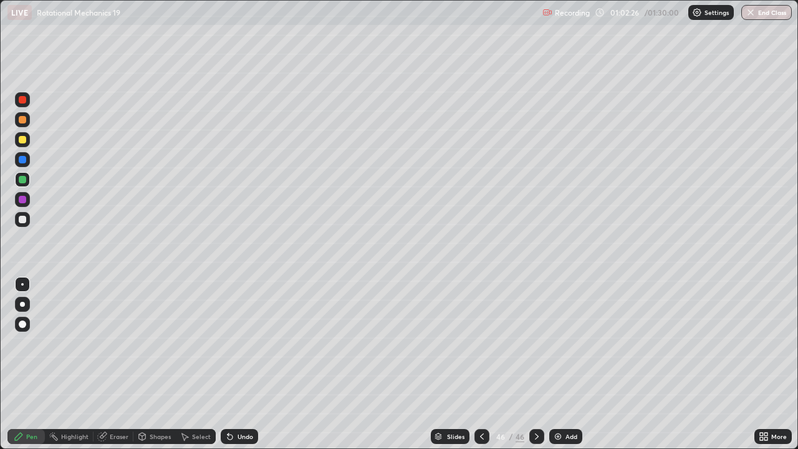
click at [21, 221] on div at bounding box center [22, 219] width 7 height 7
click at [148, 343] on div "Shapes" at bounding box center [154, 436] width 42 height 15
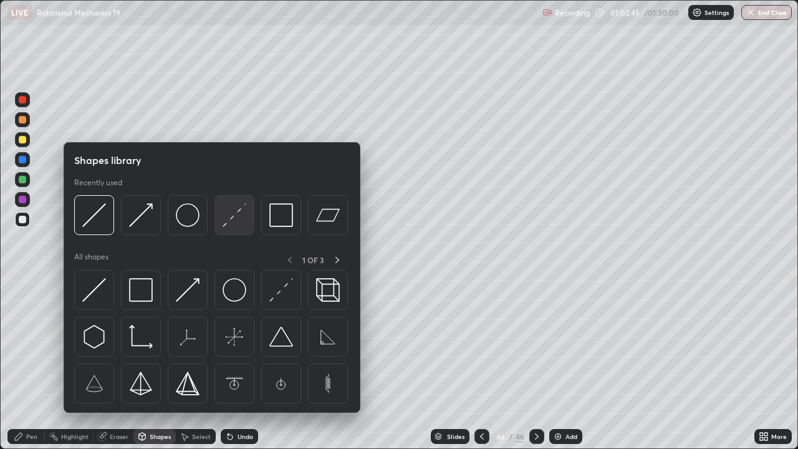
click at [224, 221] on img at bounding box center [235, 215] width 24 height 24
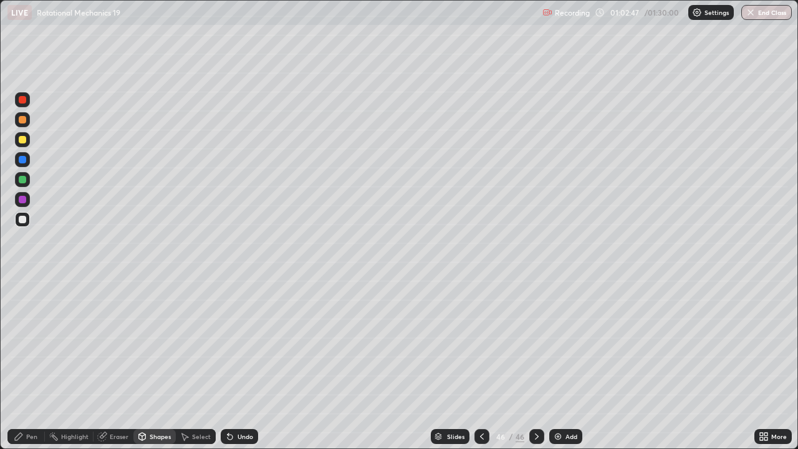
click at [17, 343] on icon at bounding box center [18, 436] width 7 height 7
click at [21, 181] on div at bounding box center [22, 179] width 7 height 7
click at [101, 343] on div "Eraser" at bounding box center [113, 436] width 40 height 15
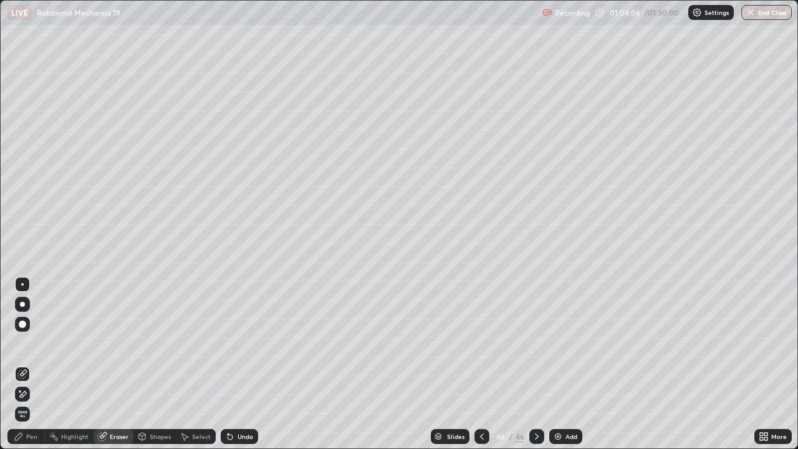
click at [37, 343] on div "Pen" at bounding box center [25, 436] width 37 height 15
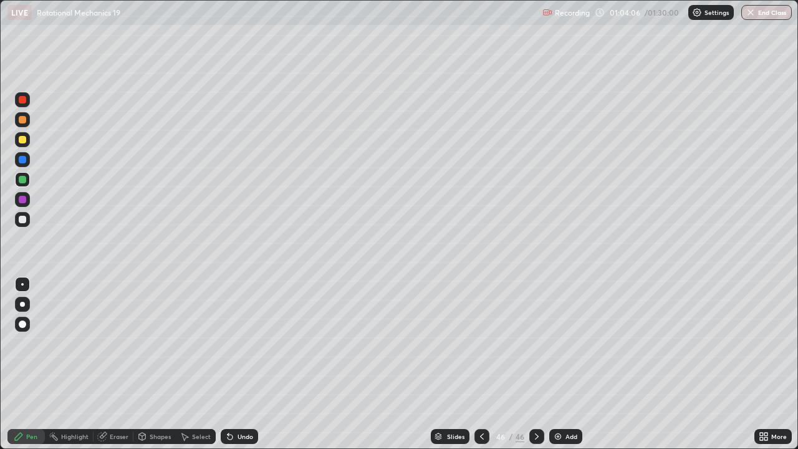
click at [21, 138] on div at bounding box center [22, 139] width 7 height 7
click at [22, 218] on div at bounding box center [22, 219] width 7 height 7
click at [570, 343] on div "Add" at bounding box center [571, 436] width 12 height 6
click at [152, 343] on div "Shapes" at bounding box center [160, 436] width 21 height 6
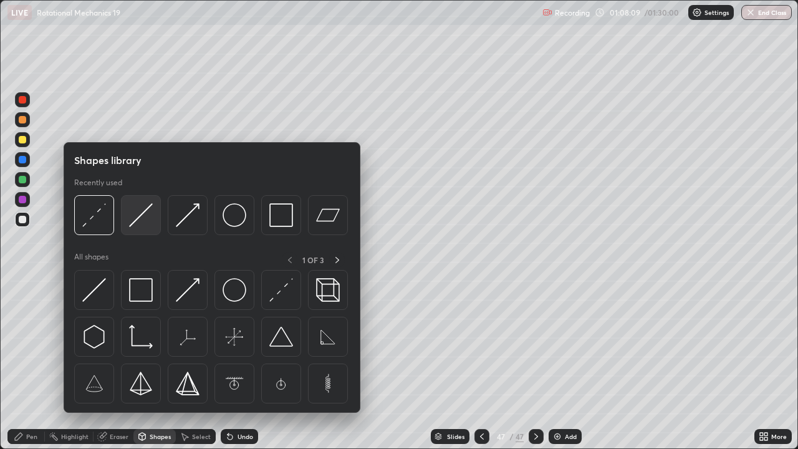
click at [151, 221] on img at bounding box center [141, 215] width 24 height 24
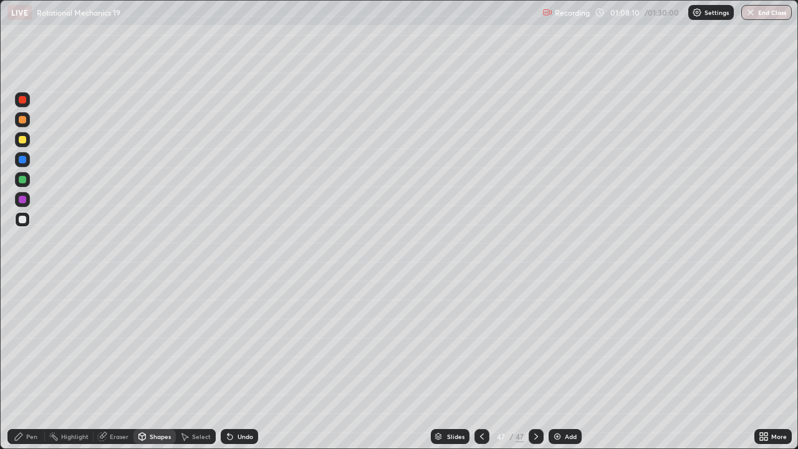
click at [29, 124] on div at bounding box center [22, 119] width 15 height 15
click at [26, 343] on div "Pen" at bounding box center [25, 436] width 37 height 15
click at [141, 343] on icon at bounding box center [142, 435] width 7 height 2
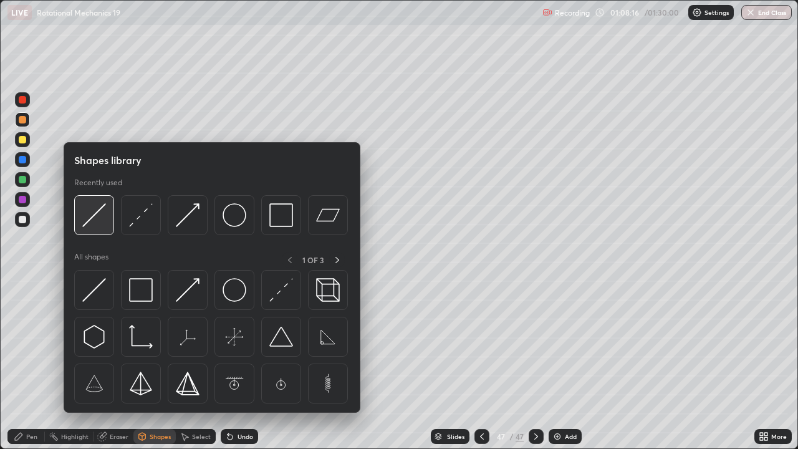
click at [102, 219] on img at bounding box center [94, 215] width 24 height 24
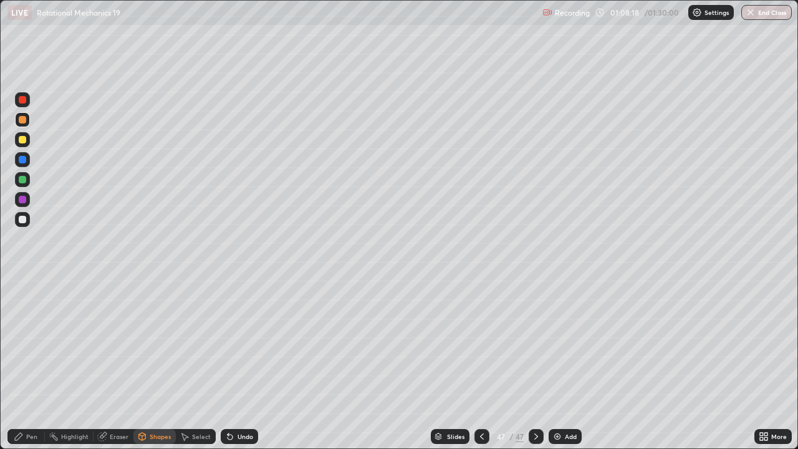
click at [26, 343] on div "Pen" at bounding box center [25, 436] width 37 height 15
click at [29, 222] on div at bounding box center [22, 219] width 15 height 15
click at [238, 343] on div "Undo" at bounding box center [239, 436] width 37 height 15
click at [236, 343] on div "Undo" at bounding box center [239, 436] width 37 height 15
click at [118, 343] on div "Eraser" at bounding box center [119, 436] width 19 height 6
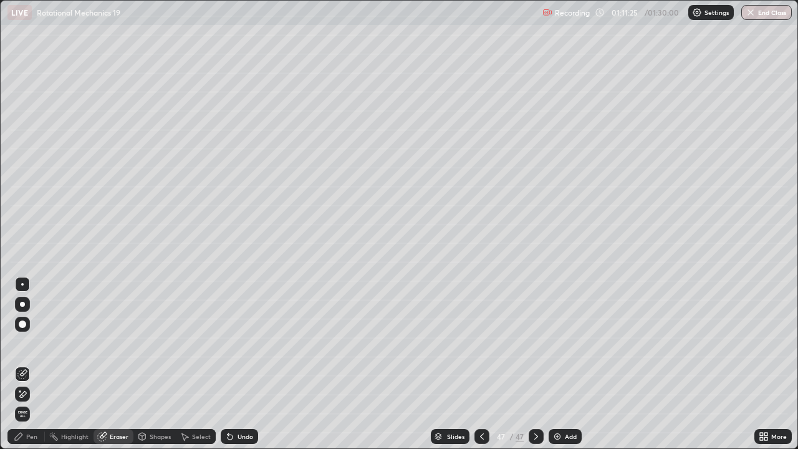
click at [26, 343] on div "Pen" at bounding box center [25, 436] width 37 height 15
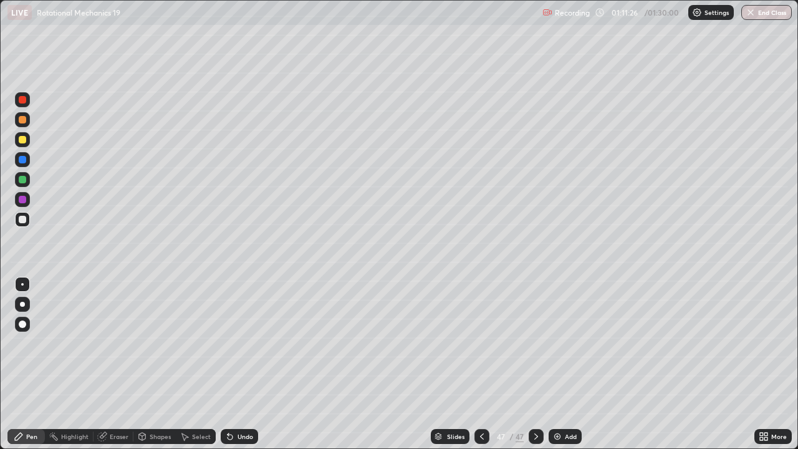
click at [153, 343] on div "Shapes" at bounding box center [160, 436] width 21 height 6
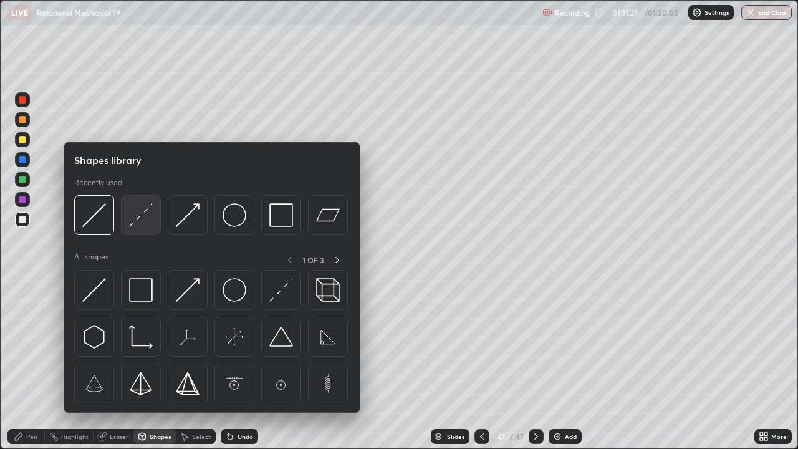
click at [146, 220] on img at bounding box center [141, 215] width 24 height 24
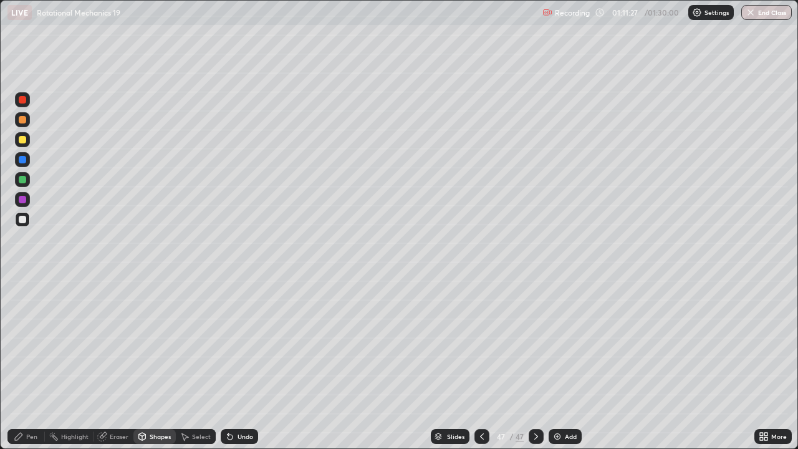
click at [24, 180] on div at bounding box center [22, 179] width 7 height 7
click at [32, 343] on div "Pen" at bounding box center [31, 436] width 11 height 6
click at [23, 122] on div at bounding box center [22, 119] width 7 height 7
click at [228, 343] on icon at bounding box center [230, 436] width 5 height 5
click at [24, 219] on div at bounding box center [22, 219] width 7 height 7
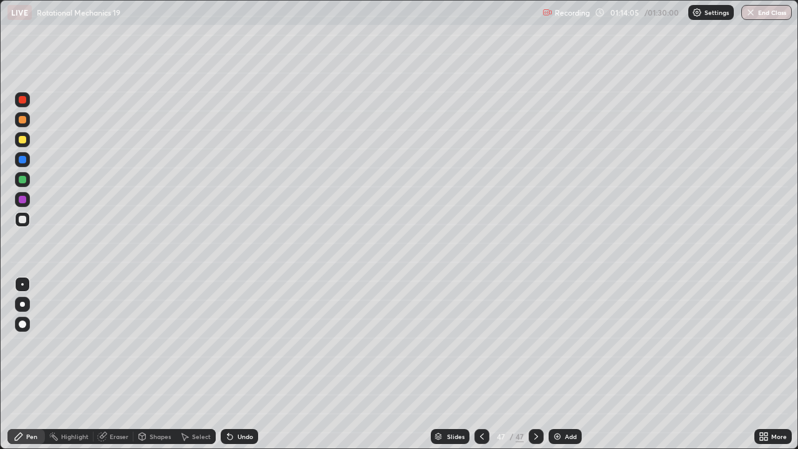
click at [238, 343] on div "Undo" at bounding box center [239, 436] width 37 height 15
click at [237, 343] on div "Undo" at bounding box center [239, 436] width 37 height 15
click at [568, 343] on div "Add" at bounding box center [571, 436] width 12 height 6
click at [24, 183] on div at bounding box center [22, 179] width 15 height 15
click at [157, 343] on div "Shapes" at bounding box center [160, 436] width 21 height 6
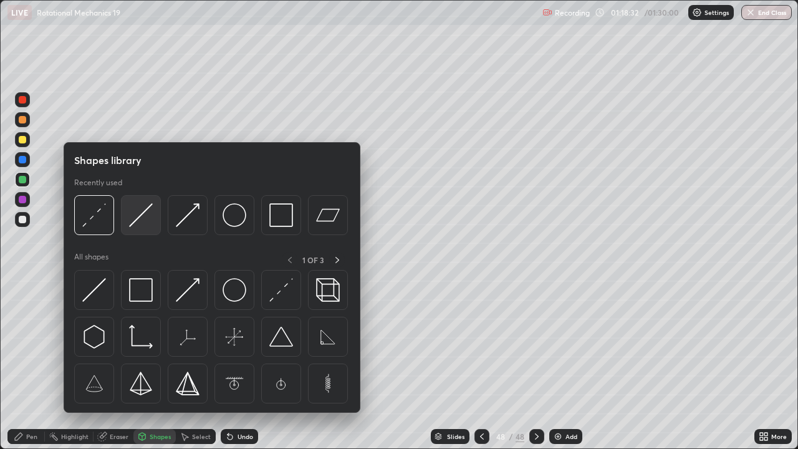
click at [148, 227] on div at bounding box center [141, 215] width 40 height 40
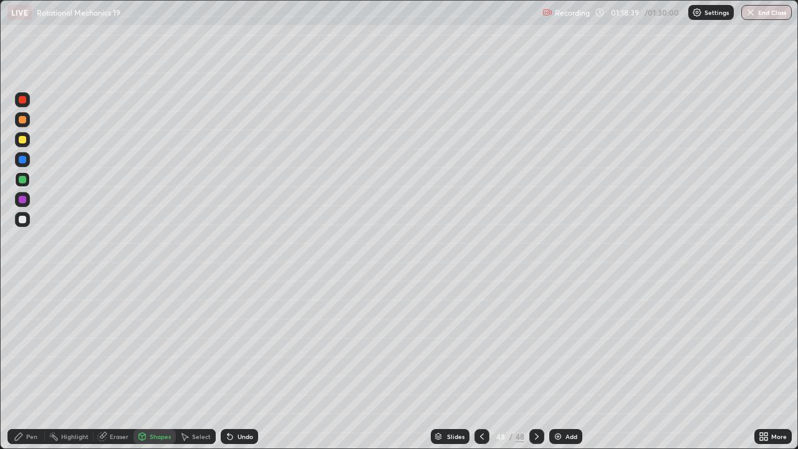
click at [150, 343] on div "Shapes" at bounding box center [154, 436] width 42 height 15
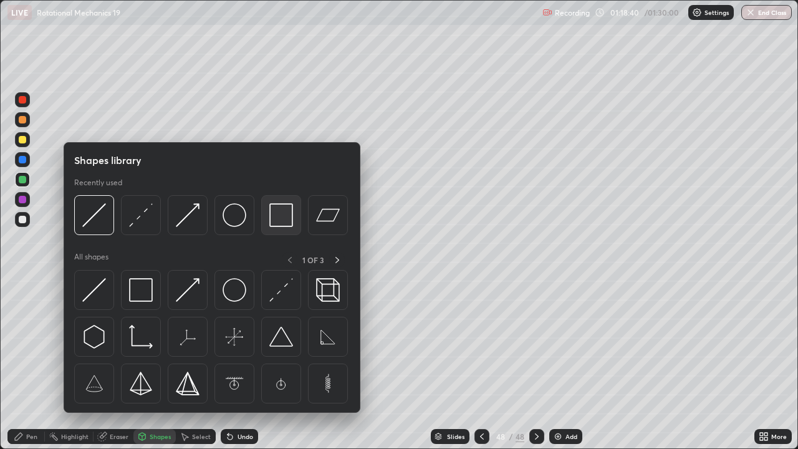
click at [277, 218] on img at bounding box center [281, 215] width 24 height 24
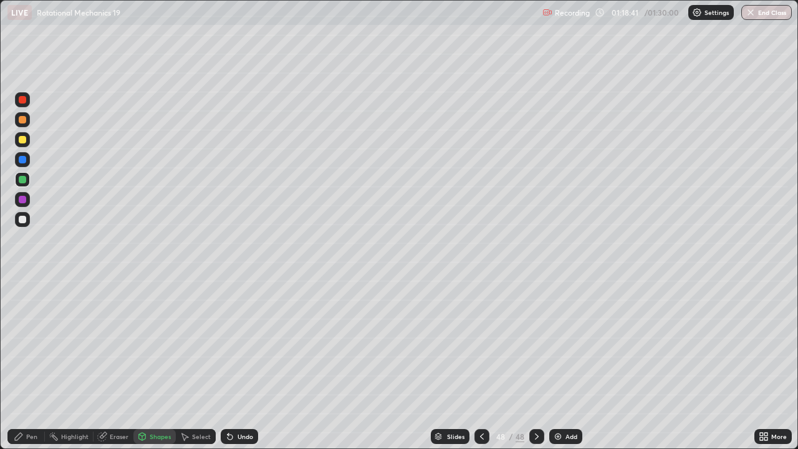
click at [26, 141] on div at bounding box center [22, 139] width 7 height 7
click at [31, 343] on div "Pen" at bounding box center [31, 436] width 11 height 6
click at [146, 343] on div "Shapes" at bounding box center [154, 436] width 42 height 15
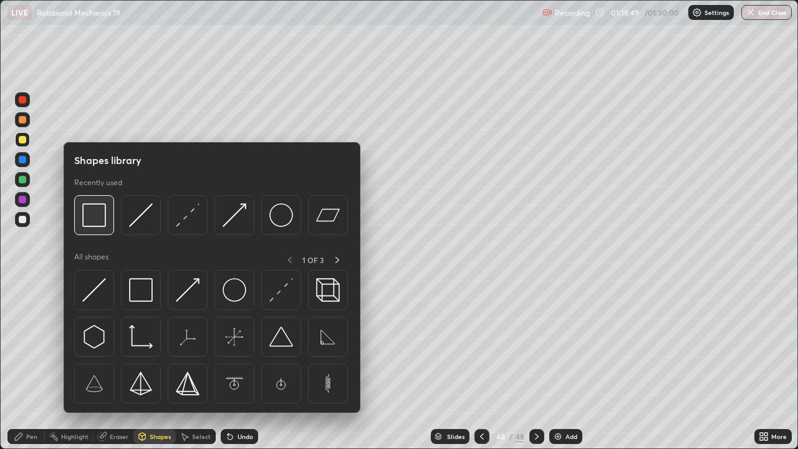
click at [107, 222] on div at bounding box center [94, 215] width 40 height 40
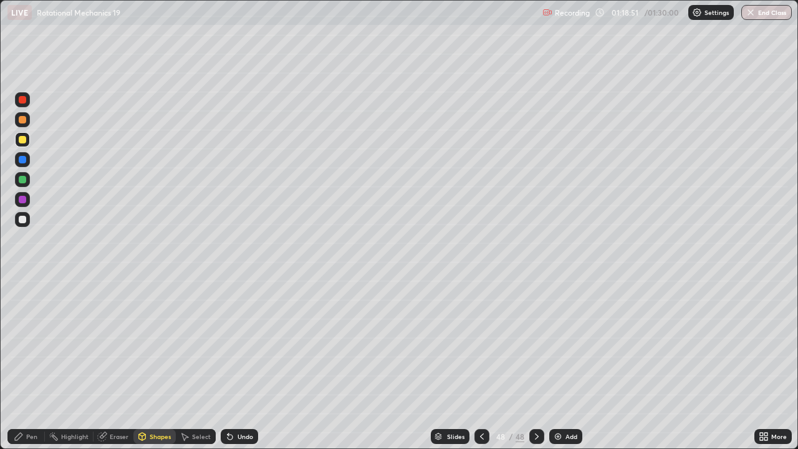
click at [23, 343] on div "Pen" at bounding box center [25, 436] width 37 height 15
click at [24, 138] on div at bounding box center [22, 139] width 7 height 7
click at [234, 343] on div "Undo" at bounding box center [239, 436] width 37 height 15
click at [237, 343] on div "Undo" at bounding box center [245, 436] width 16 height 6
click at [22, 218] on div at bounding box center [22, 219] width 7 height 7
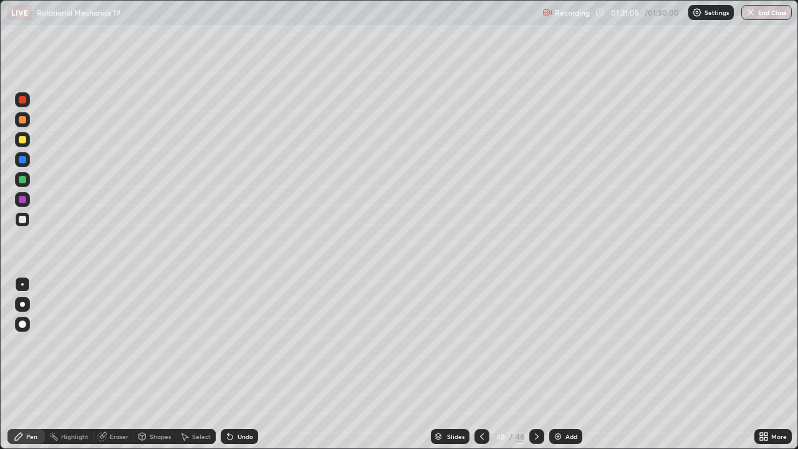
click at [228, 343] on icon at bounding box center [230, 436] width 5 height 5
click at [239, 343] on div "Undo" at bounding box center [245, 436] width 16 height 6
click at [150, 343] on div "Shapes" at bounding box center [154, 436] width 42 height 15
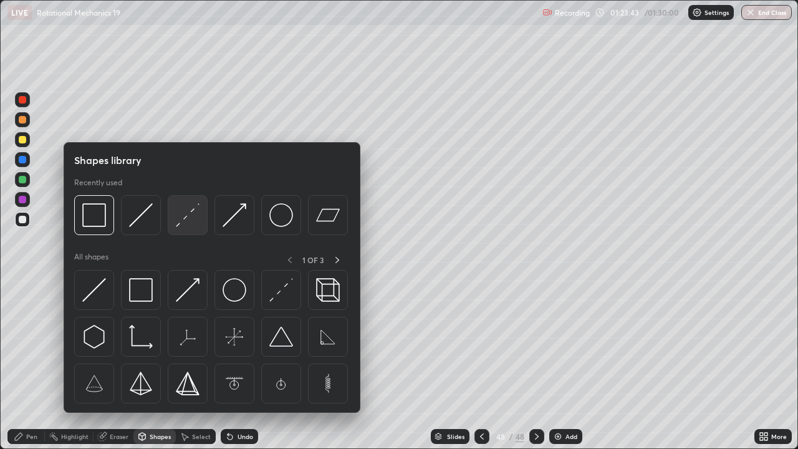
click at [196, 224] on img at bounding box center [188, 215] width 24 height 24
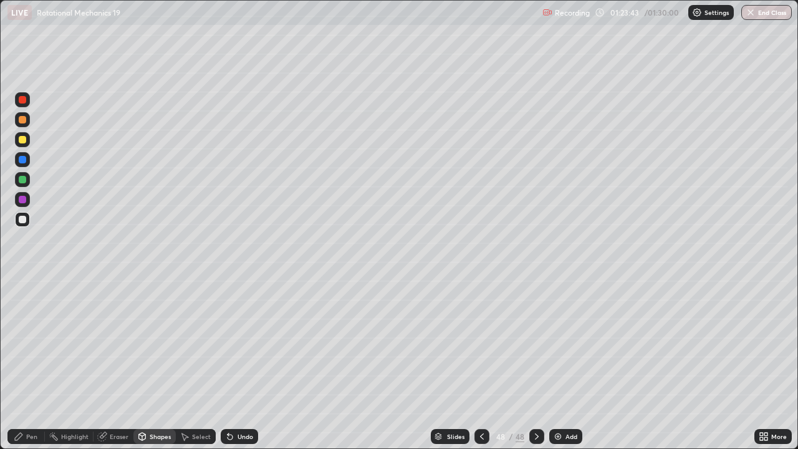
click at [21, 179] on div at bounding box center [22, 179] width 7 height 7
click at [31, 343] on div "Pen" at bounding box center [31, 436] width 11 height 6
click at [29, 119] on div at bounding box center [22, 119] width 15 height 15
click at [236, 343] on div "Undo" at bounding box center [239, 436] width 37 height 15
click at [29, 219] on div at bounding box center [22, 219] width 15 height 15
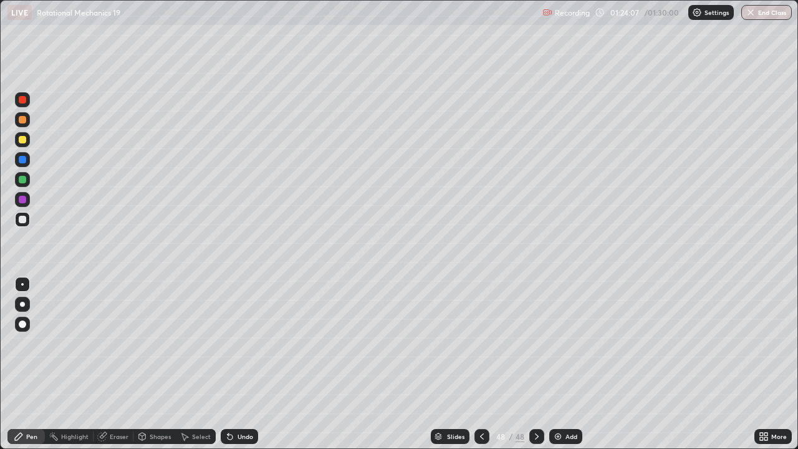
click at [22, 138] on div at bounding box center [22, 139] width 7 height 7
click at [27, 219] on div at bounding box center [22, 219] width 15 height 15
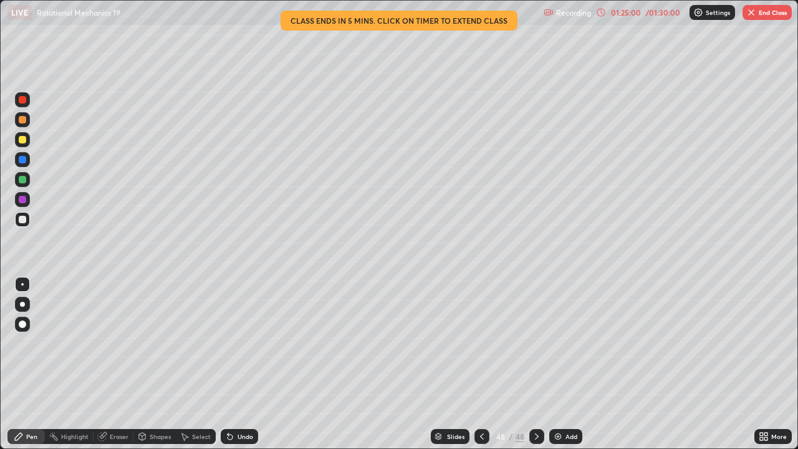
click at [232, 343] on icon at bounding box center [230, 436] width 10 height 10
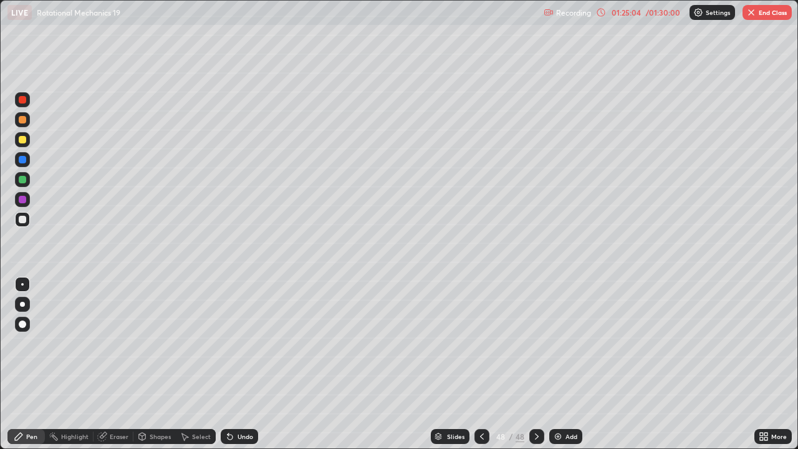
click at [647, 11] on div "/ 01:30:00" at bounding box center [662, 12] width 39 height 7
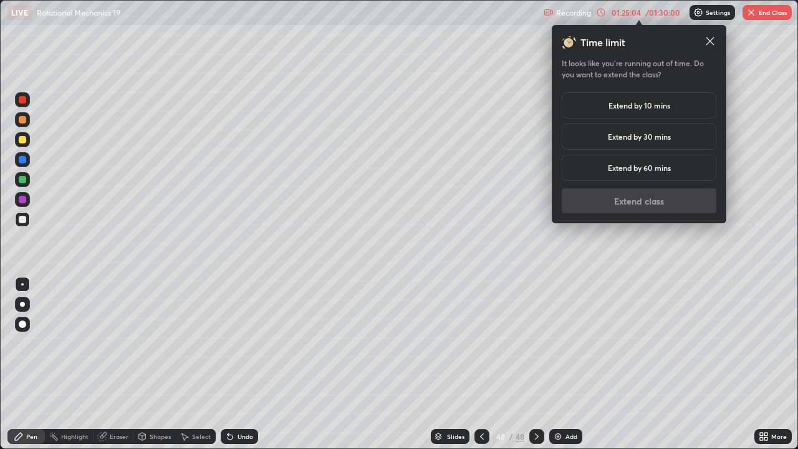
click at [639, 168] on h5 "Extend by 60 mins" at bounding box center [639, 167] width 63 height 11
click at [637, 193] on button "Extend class" at bounding box center [639, 200] width 155 height 25
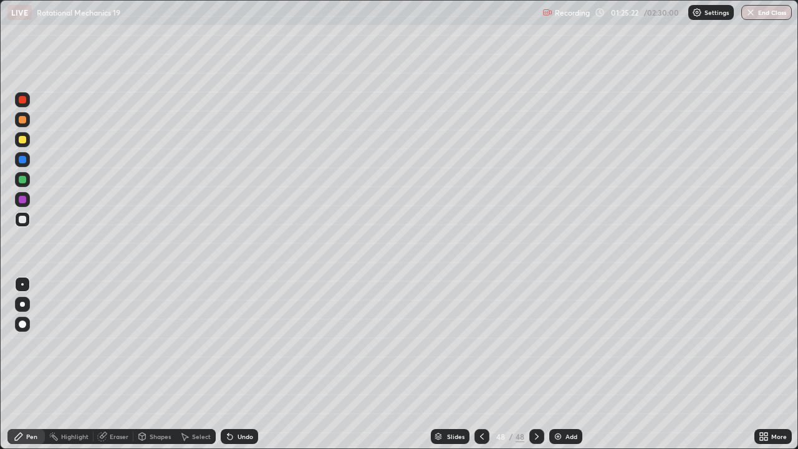
click at [228, 343] on icon at bounding box center [230, 436] width 5 height 5
click at [242, 343] on div "Undo" at bounding box center [245, 436] width 16 height 6
click at [241, 343] on div "Undo" at bounding box center [239, 436] width 37 height 15
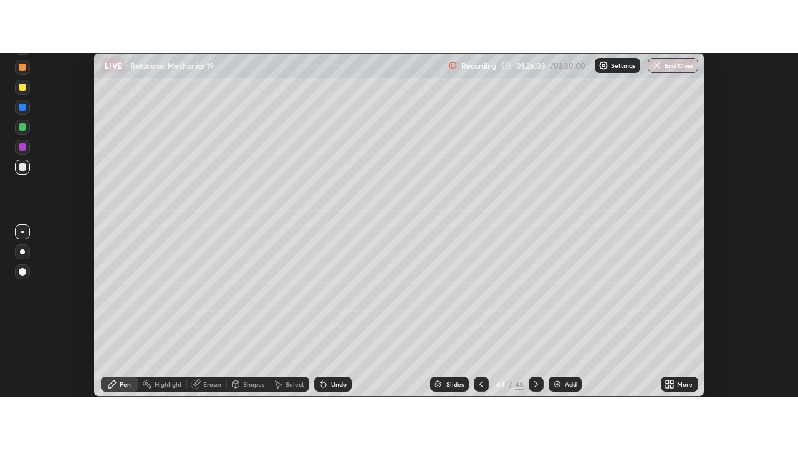
scroll to position [61986, 61531]
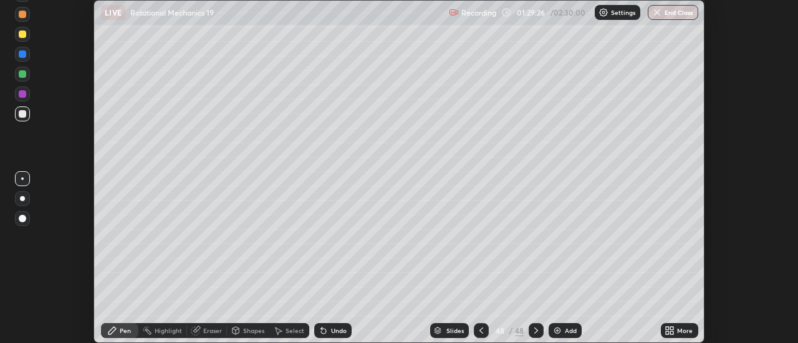
click at [672, 328] on icon at bounding box center [672, 328] width 3 height 3
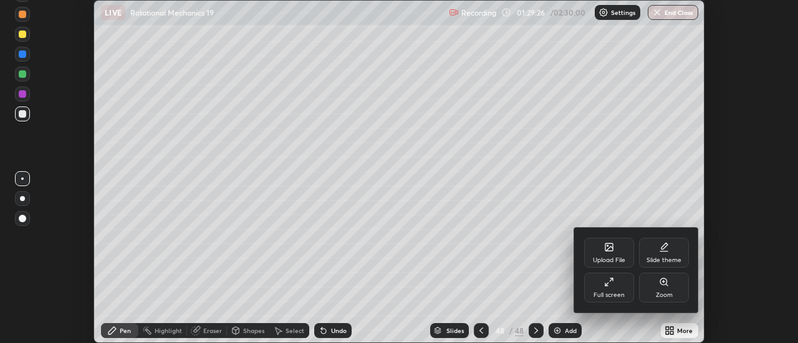
click at [620, 289] on div "Full screen" at bounding box center [609, 288] width 50 height 30
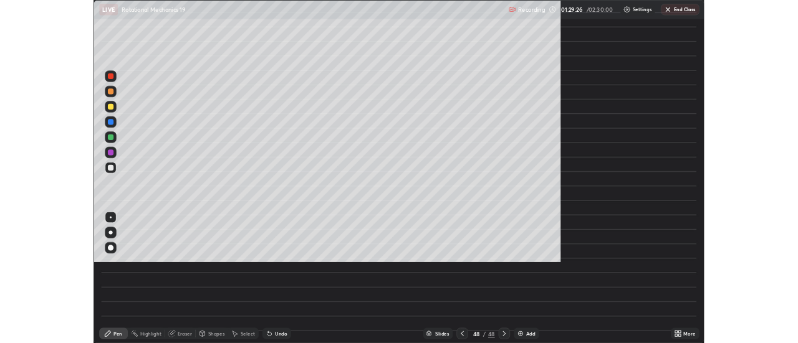
scroll to position [449, 798]
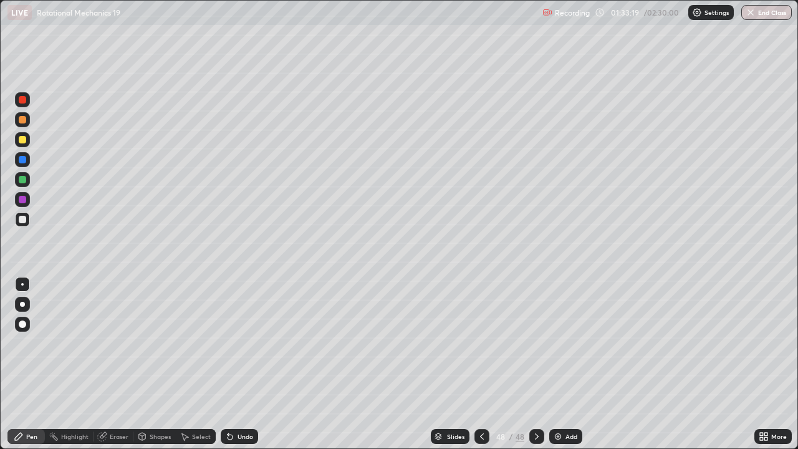
click at [759, 343] on icon at bounding box center [764, 436] width 10 height 10
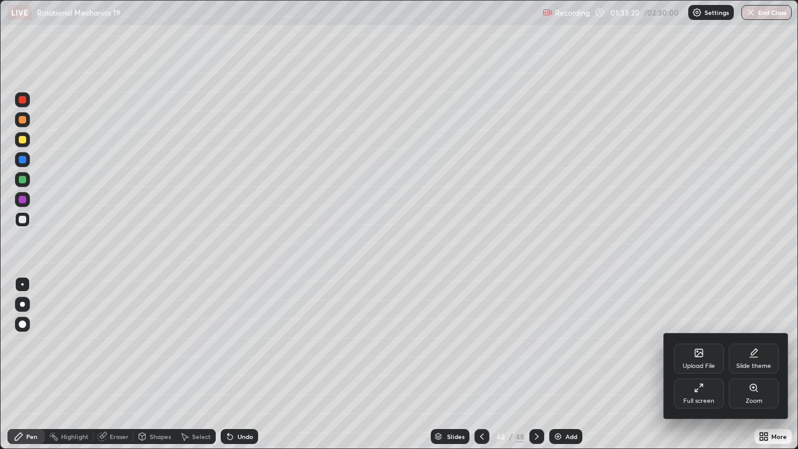
click at [702, 343] on div "Full screen" at bounding box center [699, 393] width 50 height 30
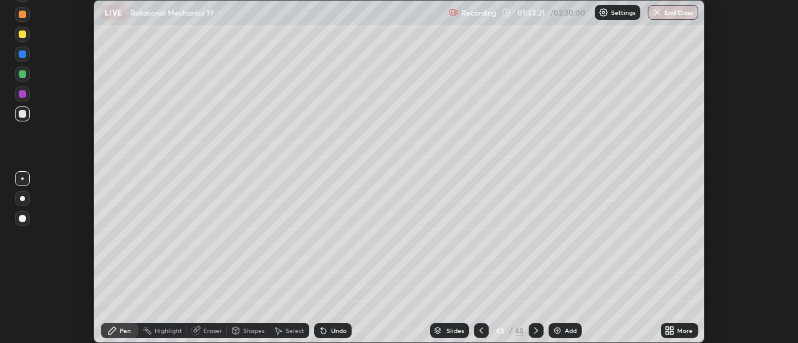
scroll to position [61986, 61531]
click at [673, 15] on button "End Class" at bounding box center [673, 12] width 50 height 15
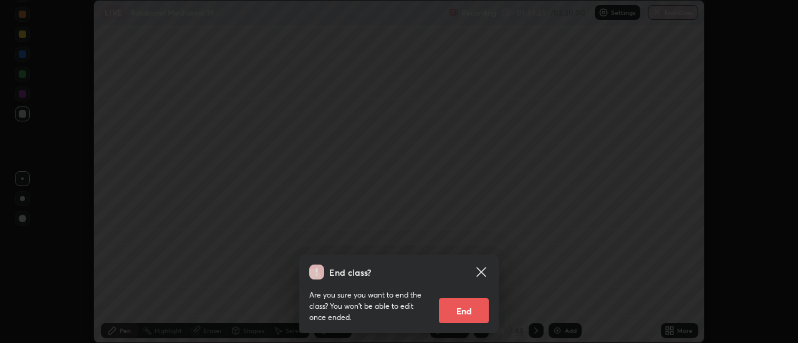
click at [472, 307] on button "End" at bounding box center [464, 311] width 50 height 25
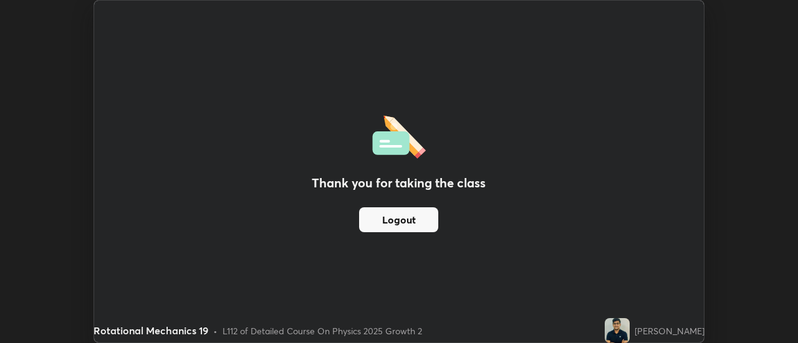
click at [420, 219] on button "Logout" at bounding box center [398, 220] width 79 height 25
click at [407, 224] on button "Logout" at bounding box center [398, 220] width 79 height 25
click at [399, 228] on button "Logout" at bounding box center [398, 220] width 79 height 25
click at [400, 221] on button "Logout" at bounding box center [398, 220] width 79 height 25
click at [395, 218] on button "Logout" at bounding box center [398, 220] width 79 height 25
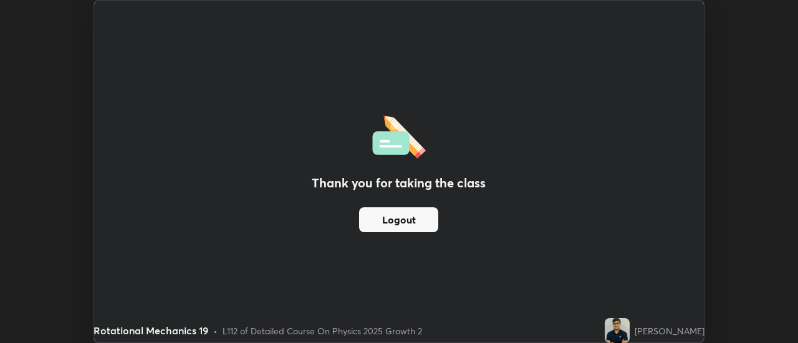
click at [408, 214] on button "Logout" at bounding box center [398, 220] width 79 height 25
click at [411, 218] on button "Logout" at bounding box center [398, 220] width 79 height 25
click at [414, 218] on button "Logout" at bounding box center [398, 220] width 79 height 25
click at [415, 219] on button "Logout" at bounding box center [398, 220] width 79 height 25
click at [328, 282] on div "Thank you for taking the class Logout" at bounding box center [399, 172] width 610 height 342
